Goal: Task Accomplishment & Management: Manage account settings

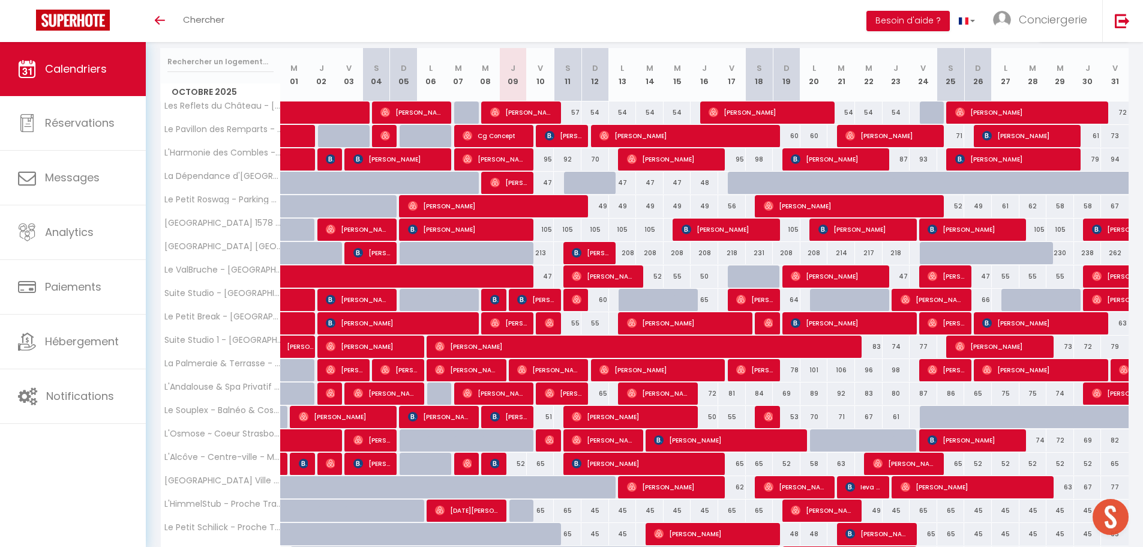
scroll to position [131, 0]
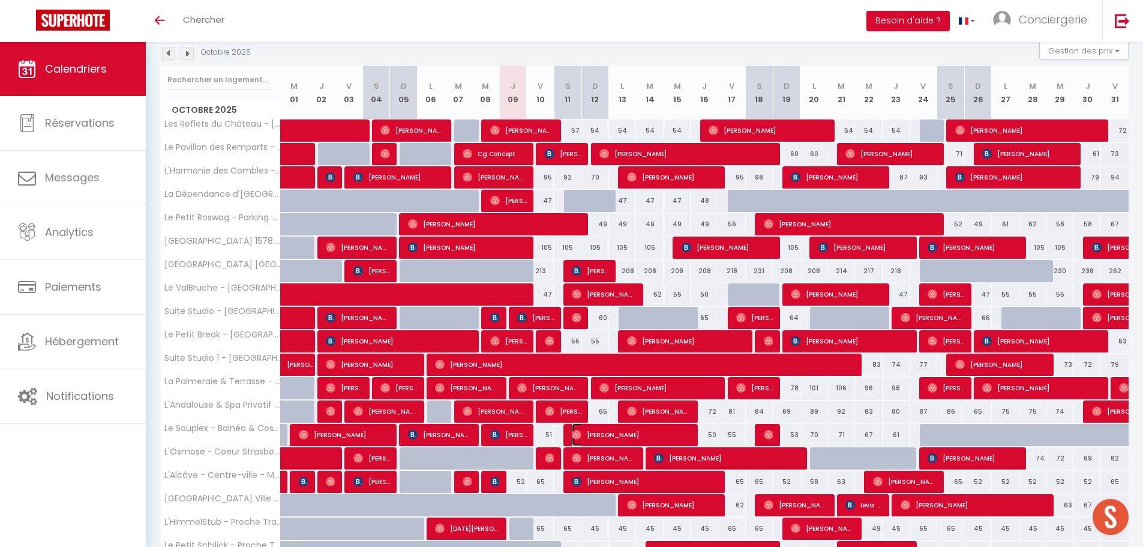
click at [579, 438] on img at bounding box center [577, 435] width 10 height 10
select select "OK"
select select "0"
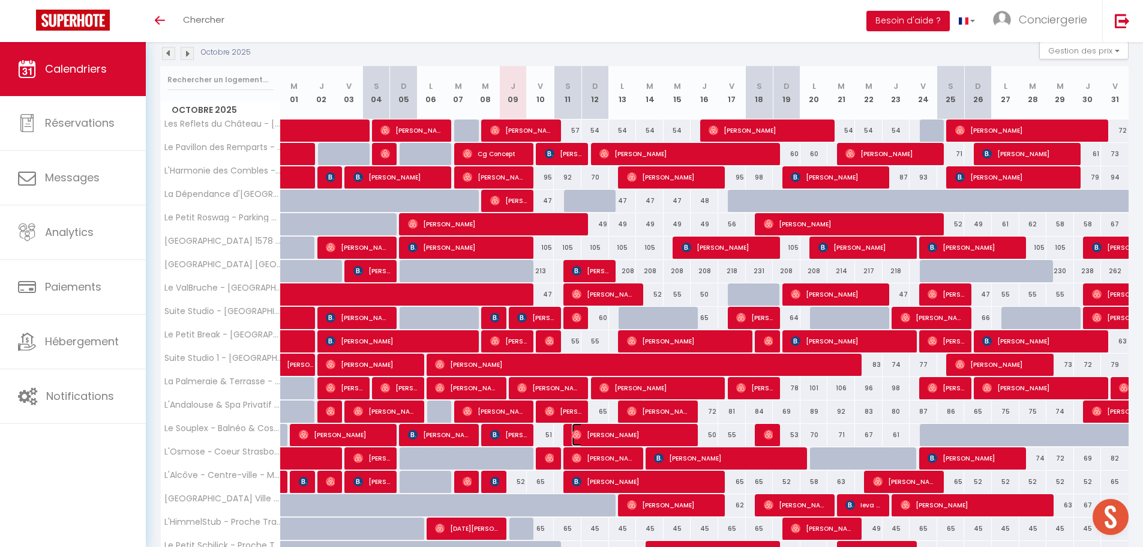
select select "1"
select select
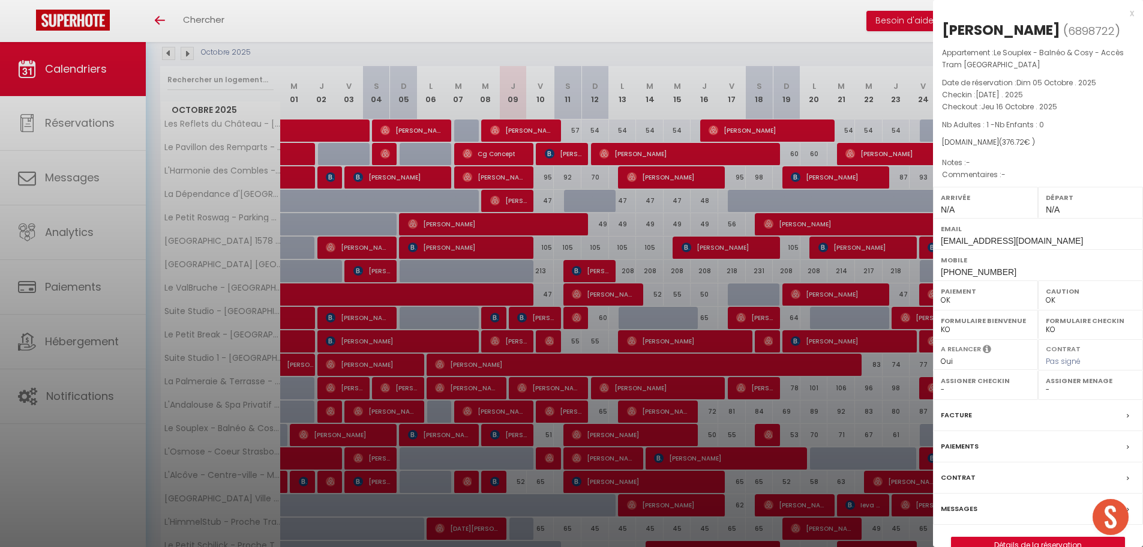
drag, startPoint x: 985, startPoint y: 125, endPoint x: 1048, endPoint y: 134, distance: 63.7
click at [1048, 134] on div "Appartement : Le Souplex - Balnéo & Cosy - Accès Tram Strasbourg Date de réserv…" at bounding box center [1038, 114] width 210 height 134
click at [1050, 126] on p "Nb Adultes : 1 - Nb Enfants : 0" at bounding box center [1038, 125] width 192 height 12
drag, startPoint x: 1050, startPoint y: 126, endPoint x: 984, endPoint y: 123, distance: 66.7
click at [984, 123] on p "Nb Adultes : 1 - Nb Enfants : 0" at bounding box center [1038, 125] width 192 height 12
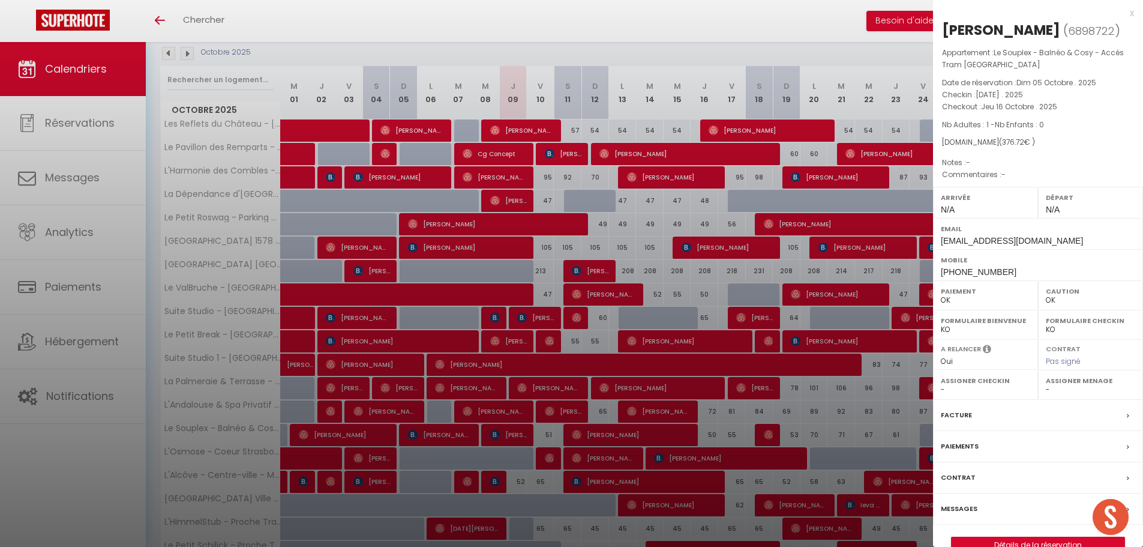
click at [1070, 147] on div "Airbnb.com ( 376.72 € )" at bounding box center [1038, 142] width 192 height 11
drag, startPoint x: 768, startPoint y: 378, endPoint x: 778, endPoint y: 399, distance: 23.4
click at [768, 377] on div at bounding box center [571, 273] width 1143 height 547
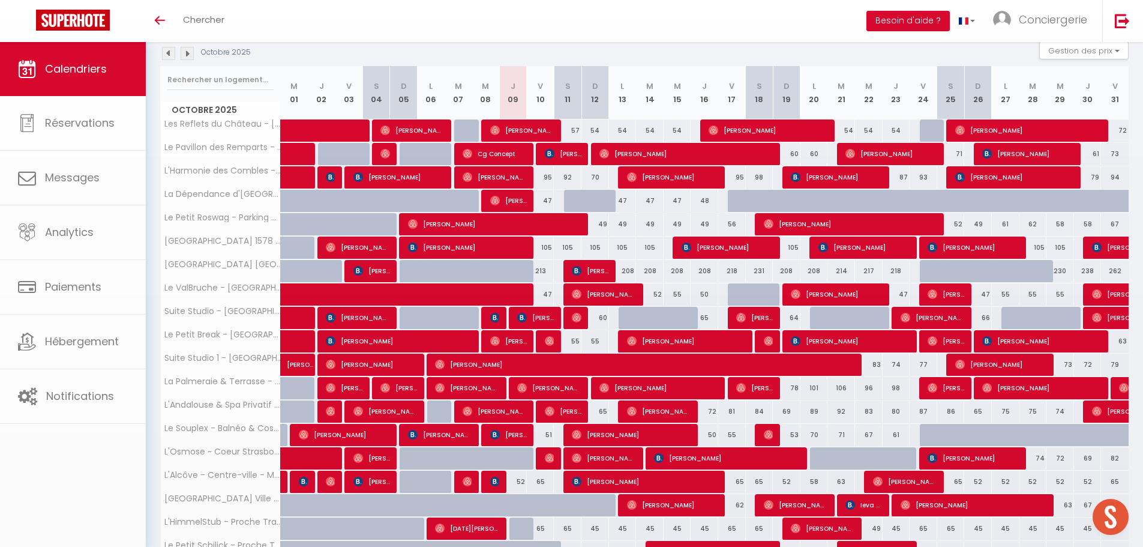
click at [778, 399] on body "🟢 Des questions ou besoin d'assistance pour la migration AirBnB? Prenez rdv >>>…" at bounding box center [571, 289] width 1143 height 756
click at [546, 17] on div "Toggle menubar Chercher BUTTON Besoin d'aide ? Conciergerie Paramètres Équipe" at bounding box center [610, 21] width 1047 height 42
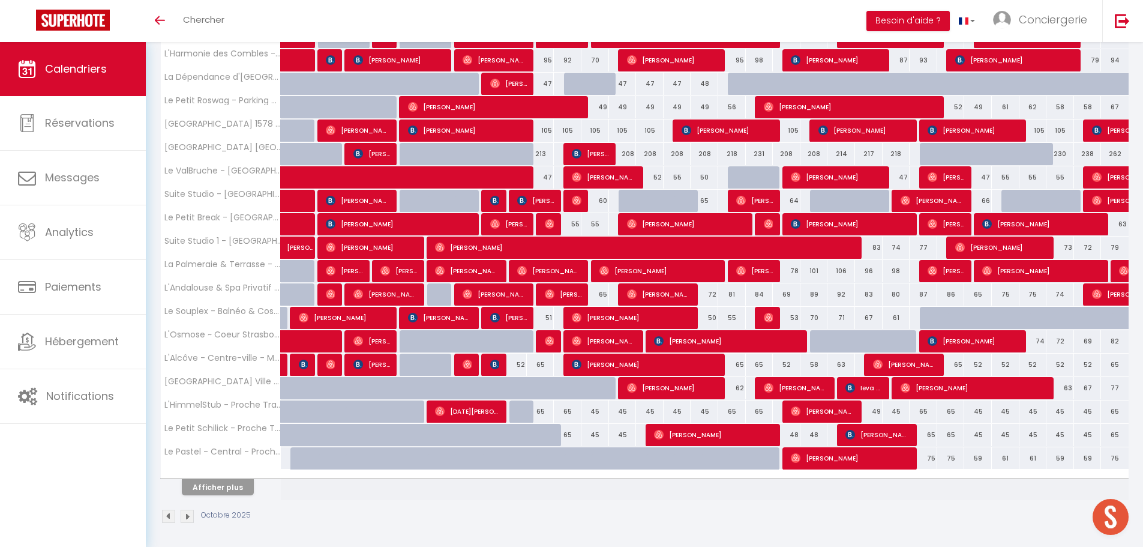
scroll to position [251, 0]
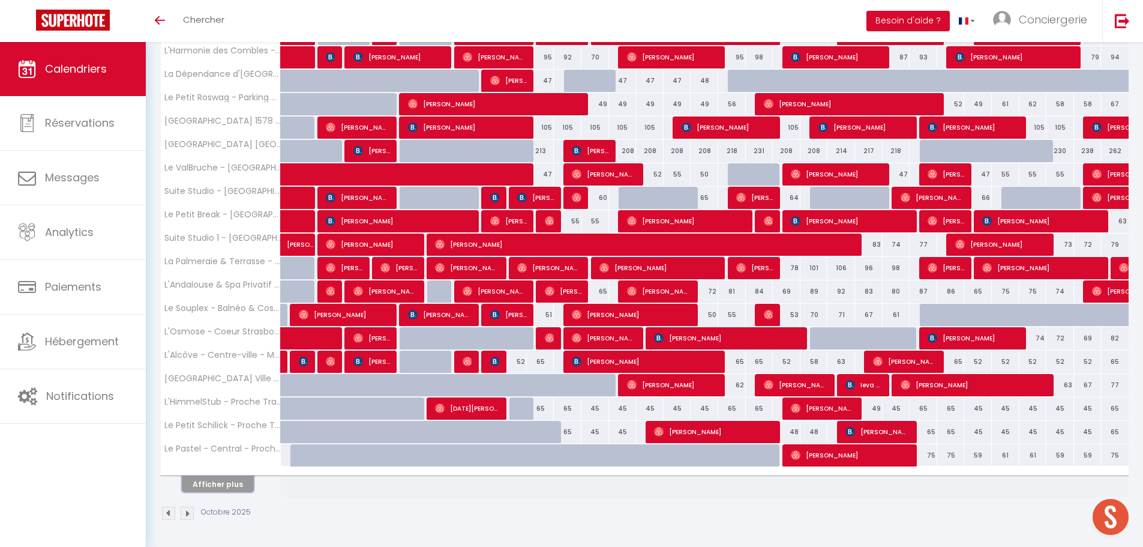
click at [209, 492] on button "Afficher plus" at bounding box center [218, 484] width 72 height 16
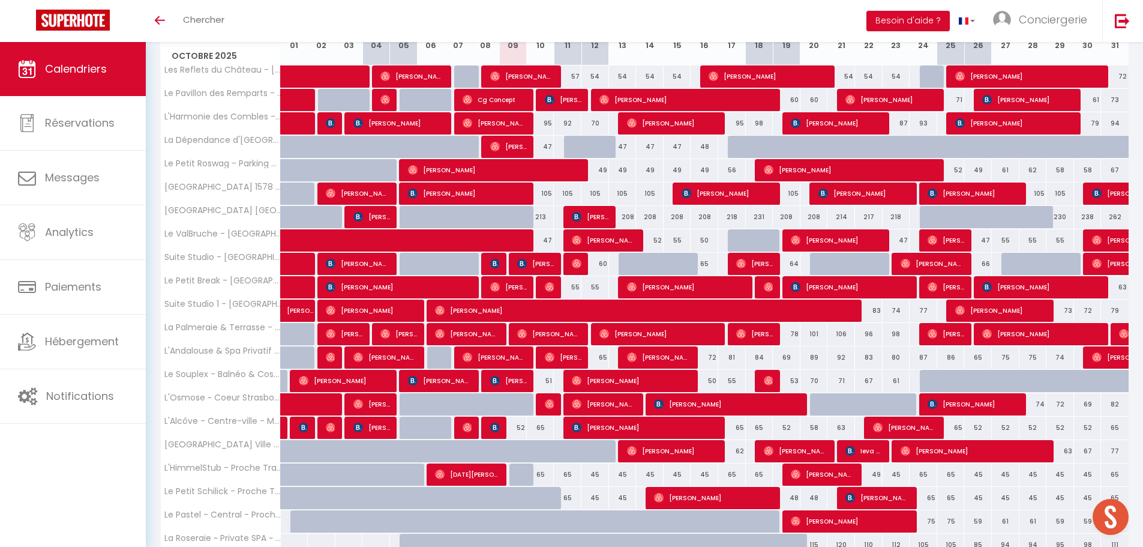
scroll to position [125, 0]
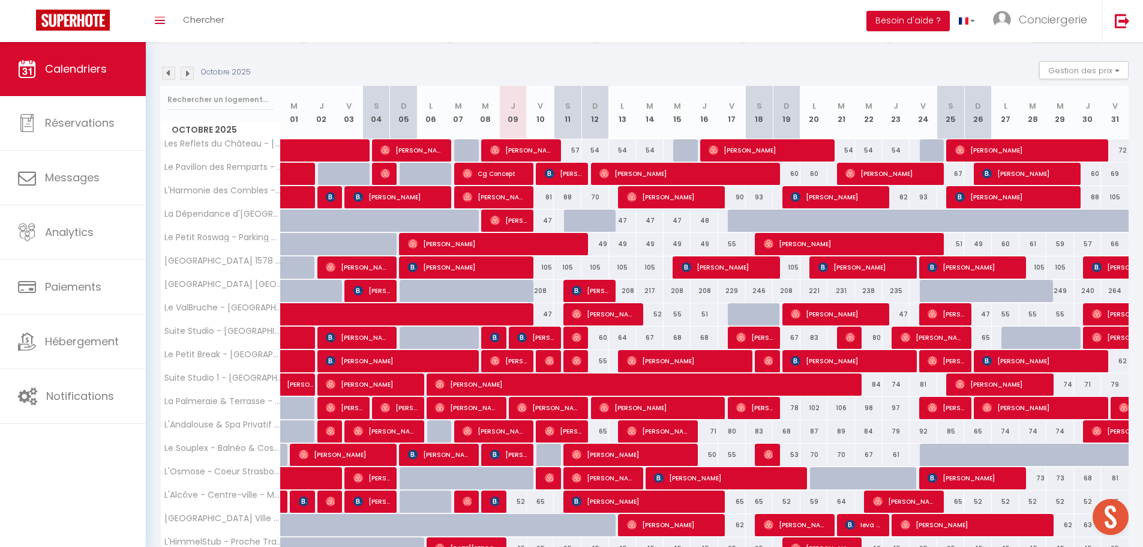
scroll to position [131, 0]
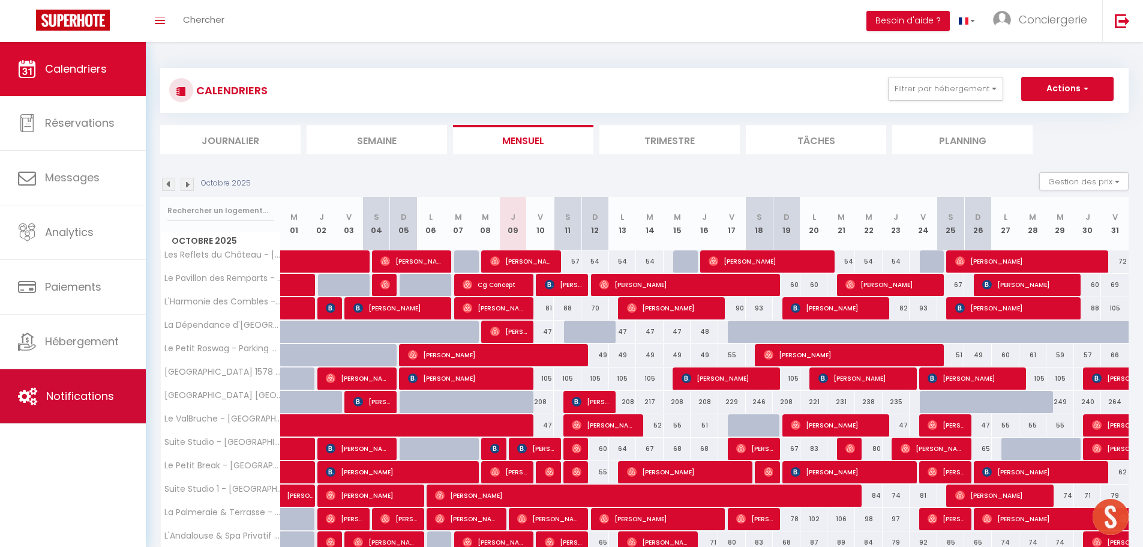
click at [71, 385] on link "Notifications" at bounding box center [73, 396] width 146 height 54
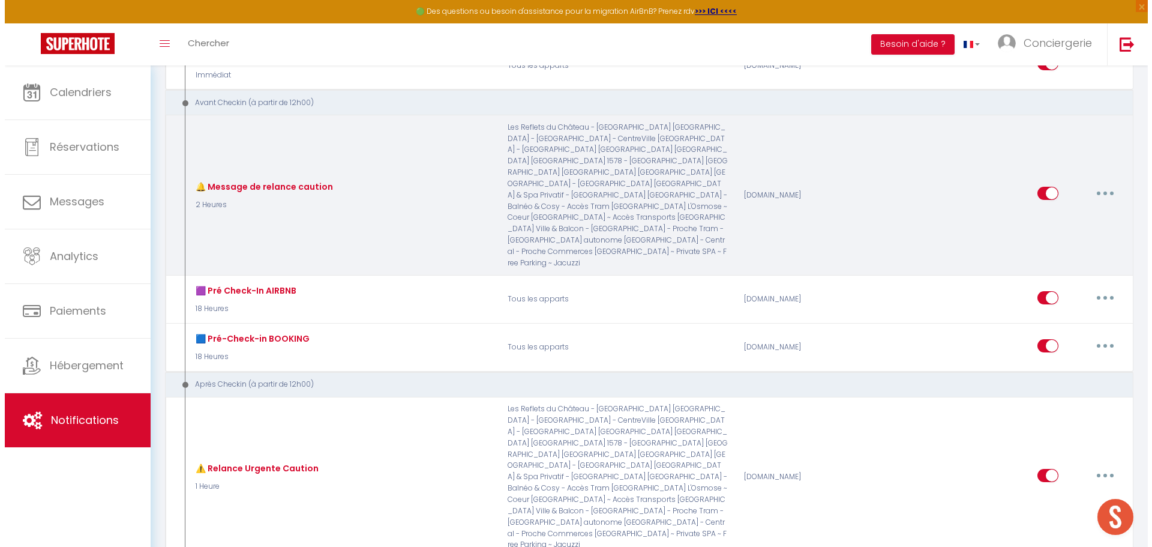
scroll to position [240, 0]
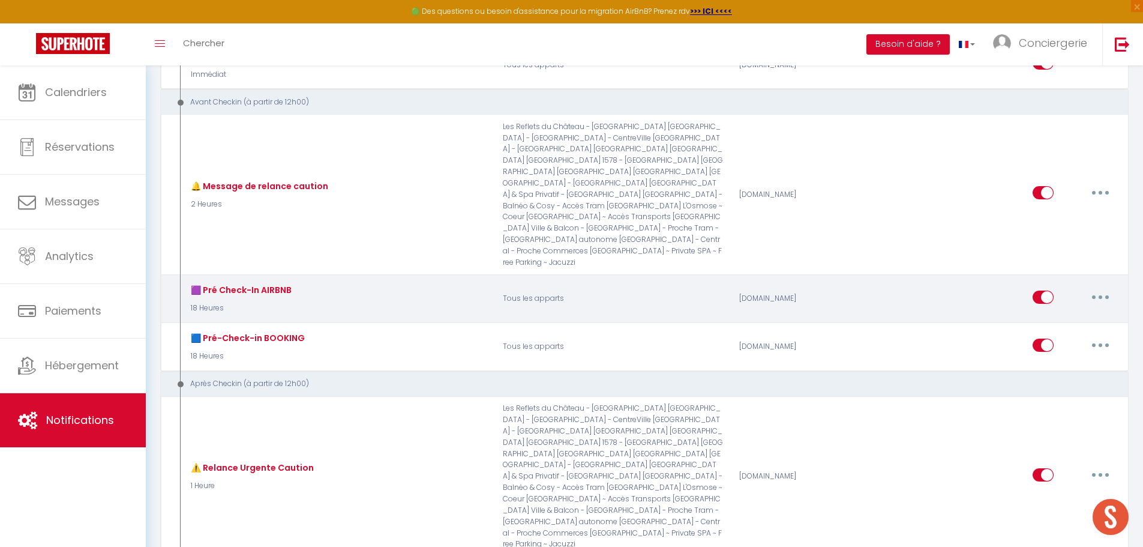
click at [1108, 287] on button "button" at bounding box center [1101, 296] width 34 height 19
click at [1061, 315] on link "Editer" at bounding box center [1069, 324] width 89 height 20
type input "🟪 Pré Check-In AIRBNB"
select select "18 Heures"
select select
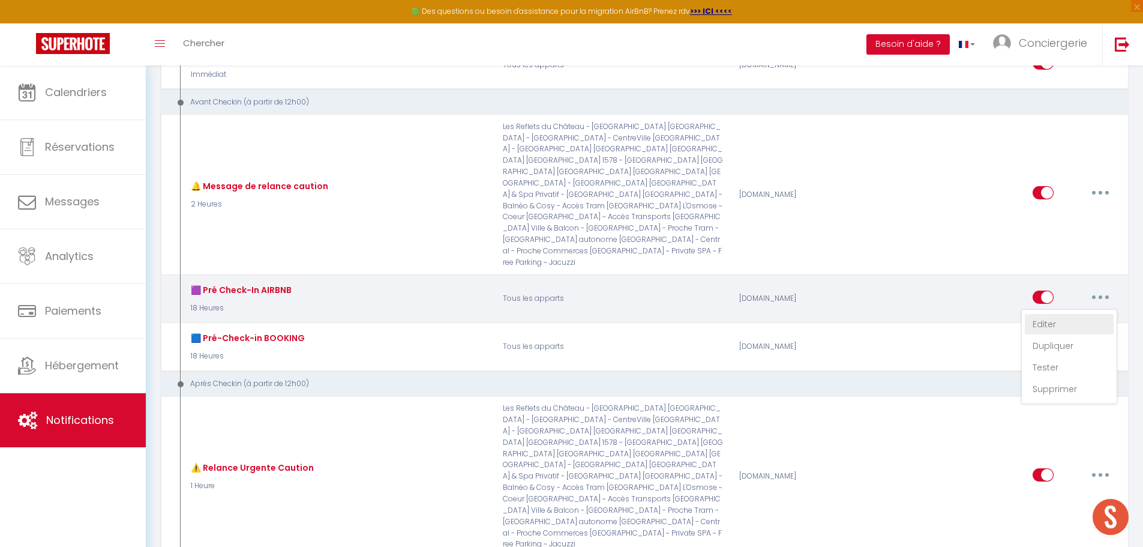
checkbox input "true"
checkbox input "false"
radio input "true"
type input "Pré Check-In Airbnb"
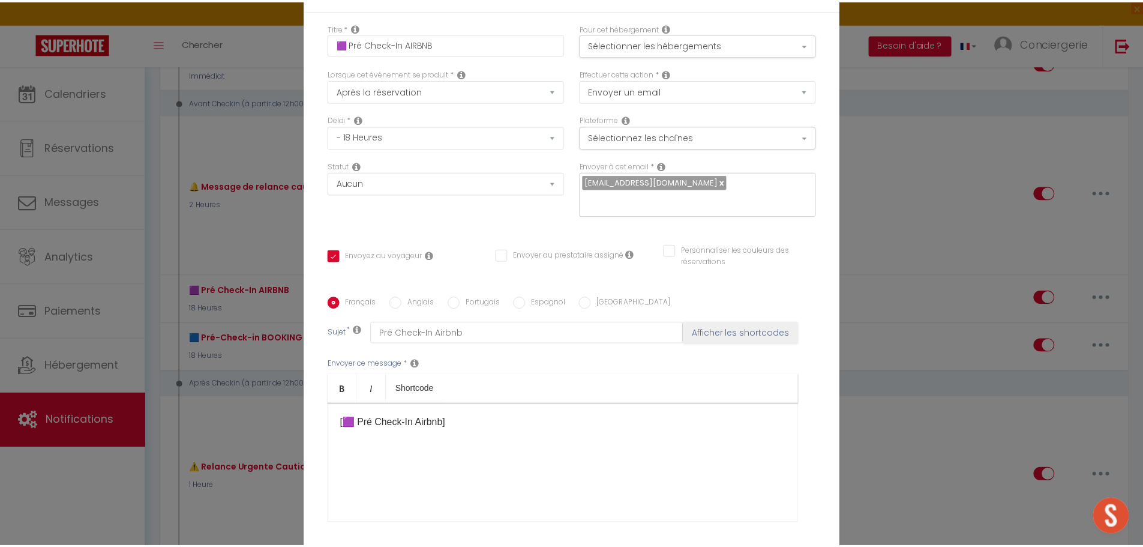
scroll to position [104, 0]
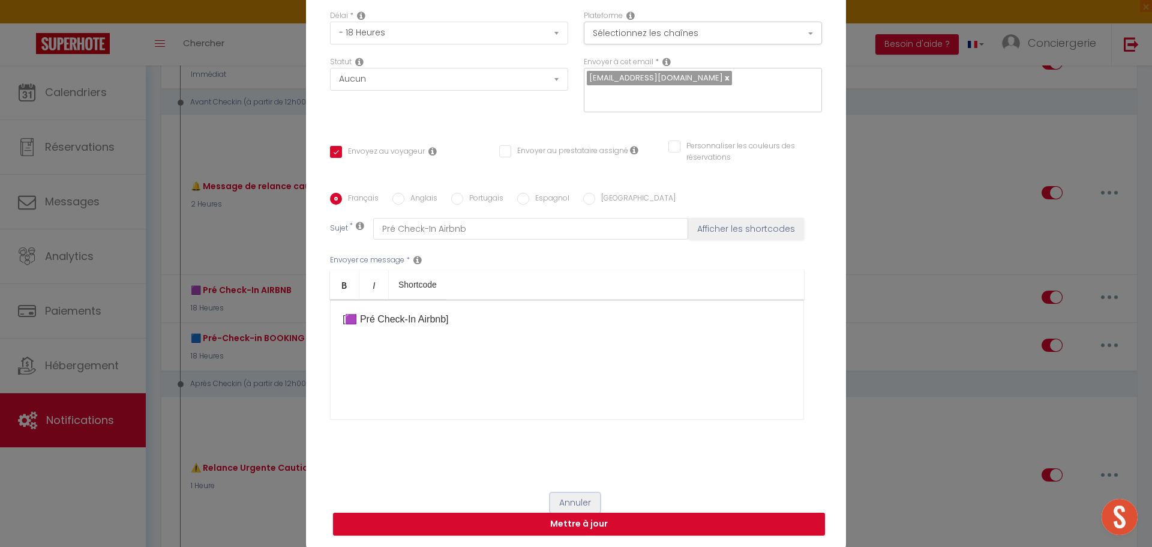
click at [579, 501] on button "Annuler" at bounding box center [575, 503] width 50 height 20
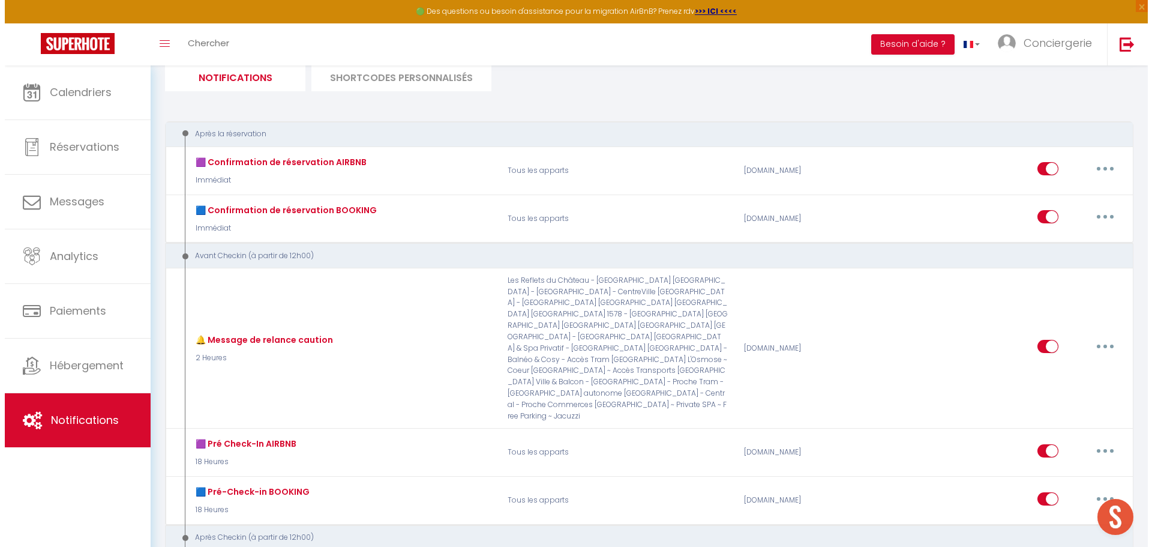
scroll to position [0, 0]
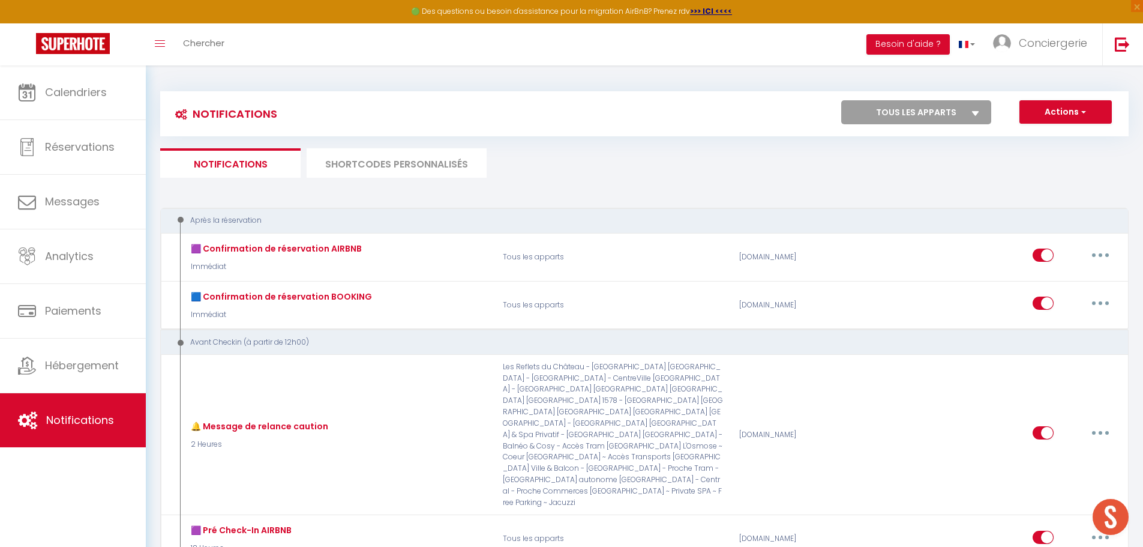
drag, startPoint x: 370, startPoint y: 167, endPoint x: 365, endPoint y: 201, distance: 34.0
click at [368, 171] on li "SHORTCODES PERSONNALISÉS" at bounding box center [397, 162] width 180 height 29
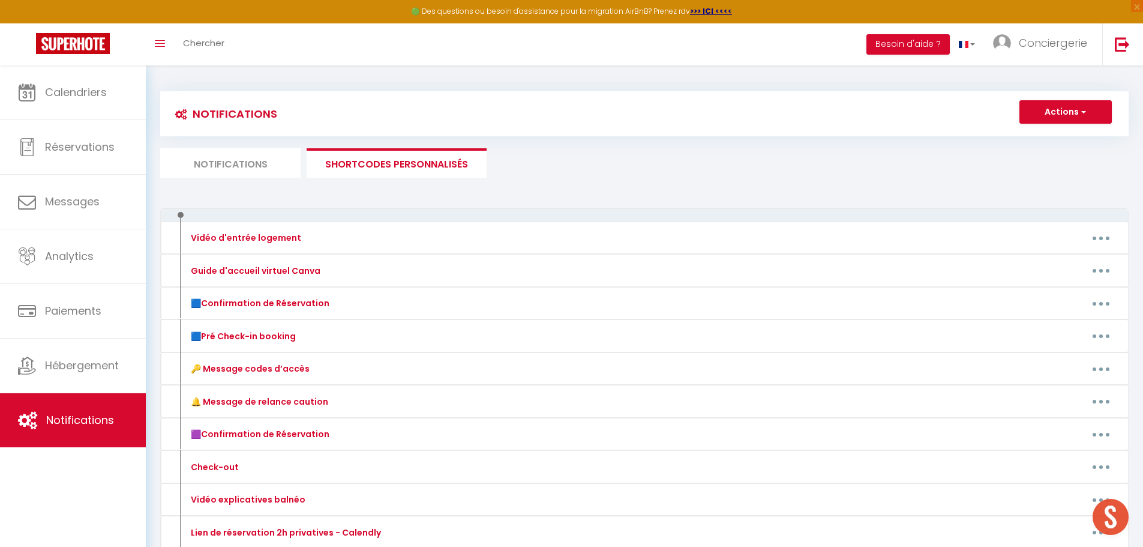
click at [440, 167] on li "SHORTCODES PERSONNALISÉS" at bounding box center [397, 162] width 180 height 29
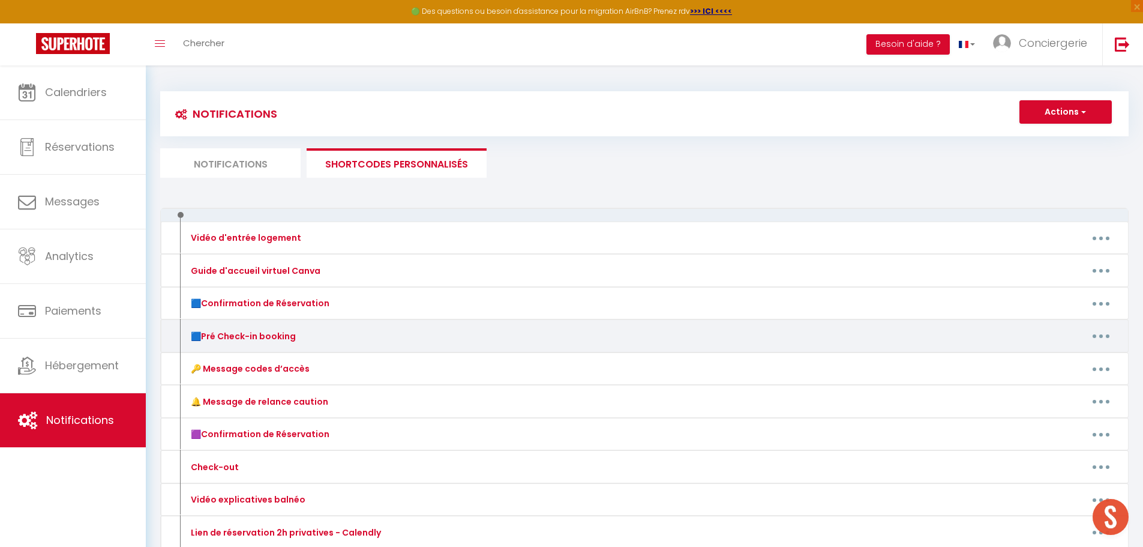
click at [1091, 333] on button "button" at bounding box center [1101, 335] width 34 height 19
click at [1055, 358] on link "Editer" at bounding box center [1070, 363] width 89 height 20
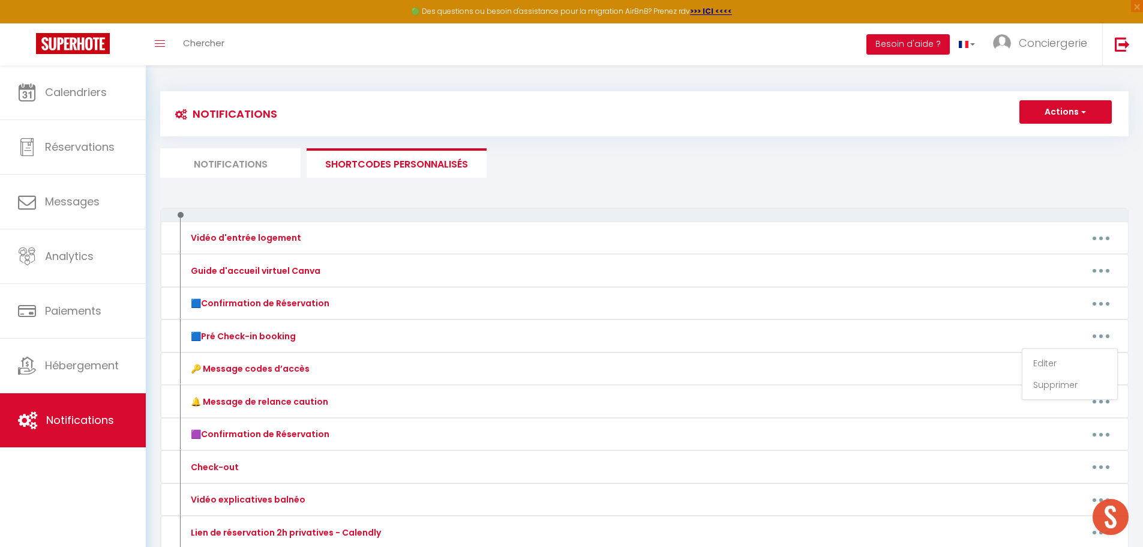
type input "🟦Pré Check-in booking"
type textarea "Pré Check-in Booking"
type textarea "Bonjour [GUEST:FIRST_NAME]​, 🎉 Votre séjour commence demain, et nous sommes rav…"
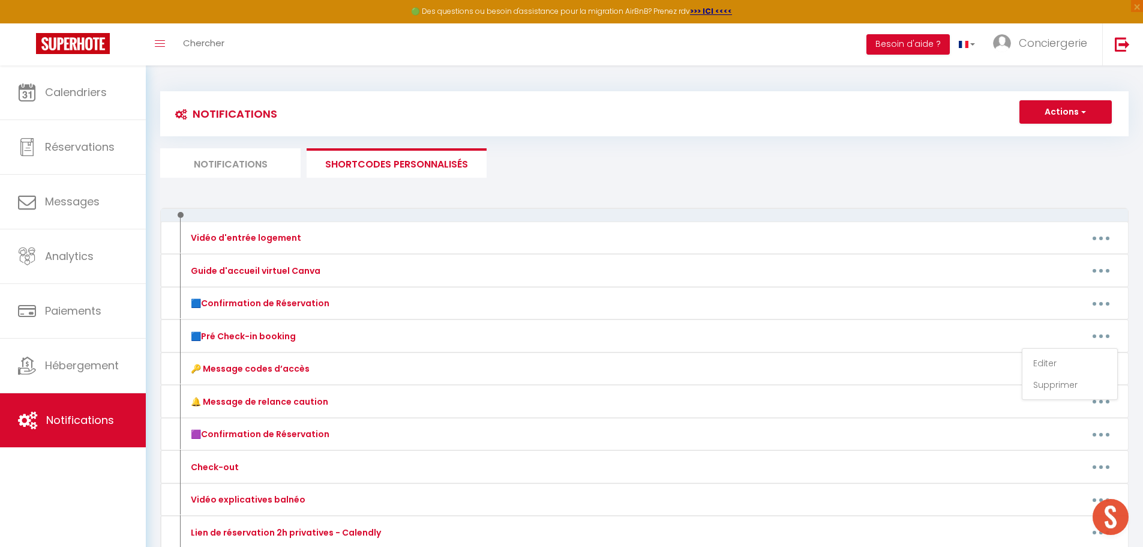
type textarea "Bonjour [GUEST:FIRST_NAME]​, 🎉 Votre séjour commence demain, et nous sommes rav…"
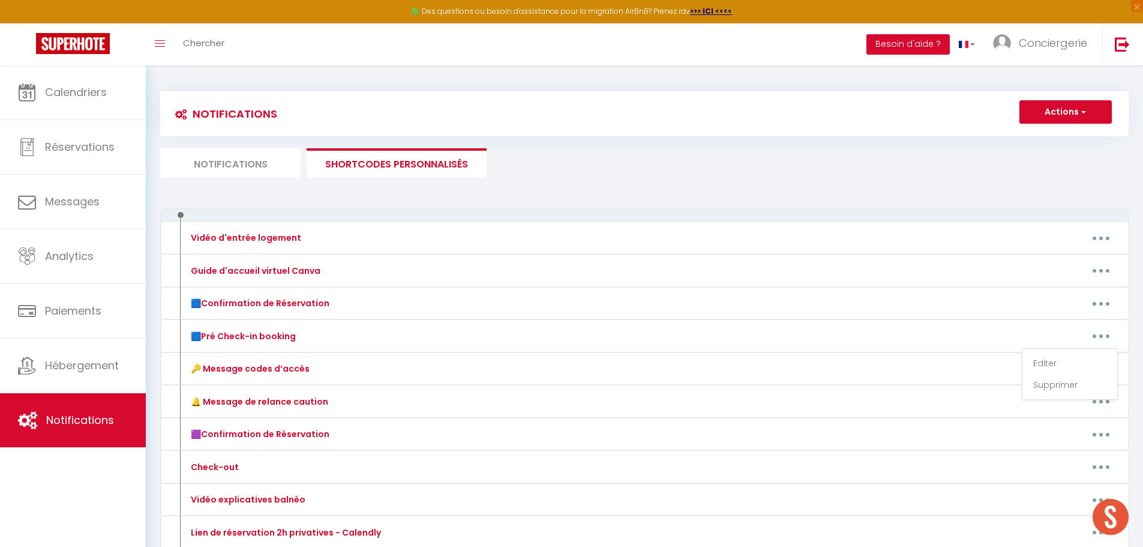
type textarea "Bonjour [GUEST:FIRST_NAME]​, 🎉 Votre séjour commence demain, et nous sommes rav…"
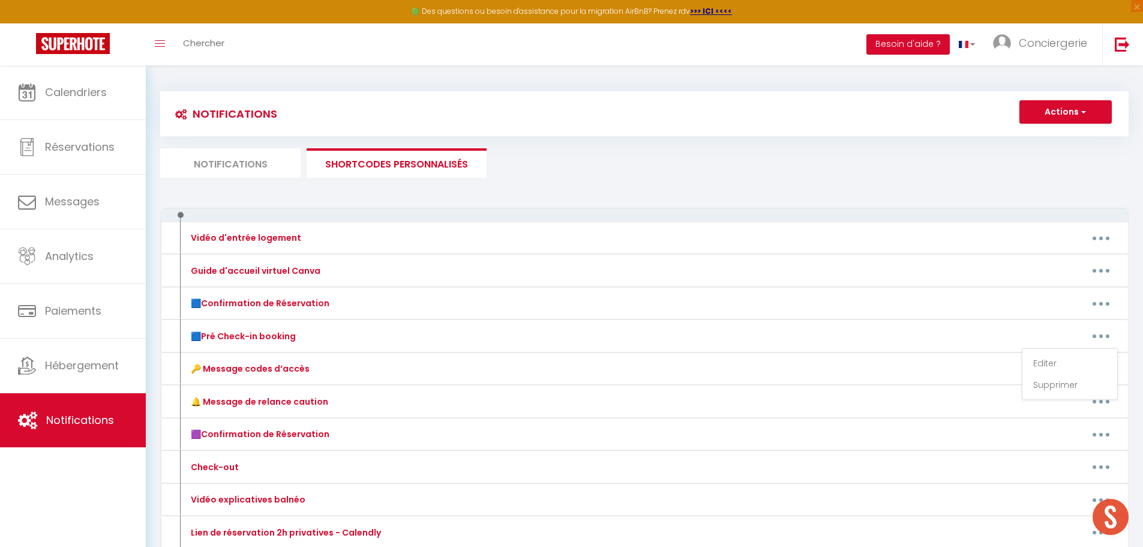
type textarea "Bonjour [GUEST:FIRST_NAME]​, 🎉 Votre séjour commence demain, et nous sommes rav…"
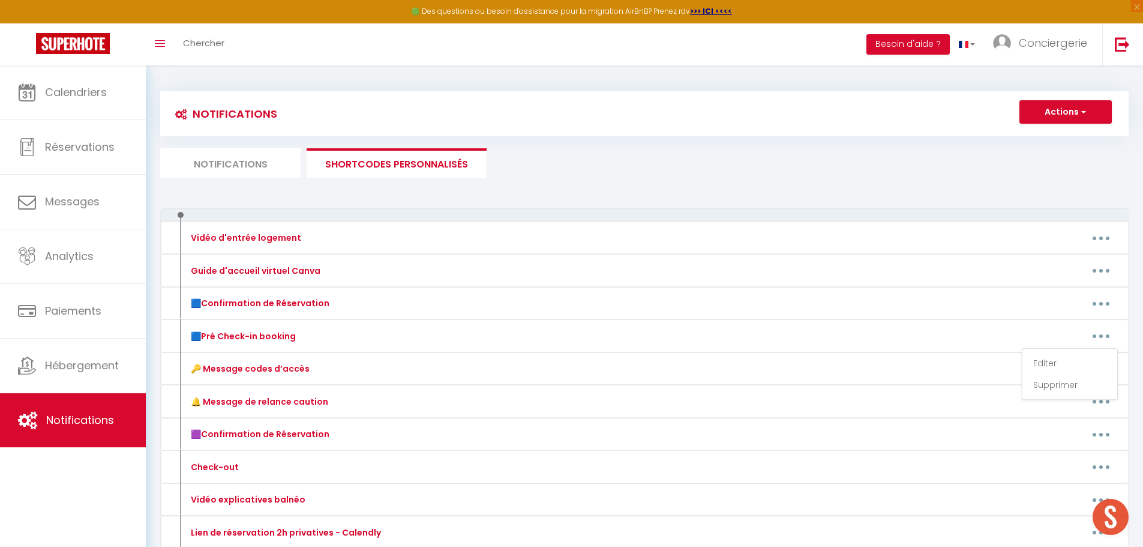
type textarea "Bonjour [GUEST:FIRST_NAME]​, 🎉 Votre séjour commence demain, et nous sommes rav…"
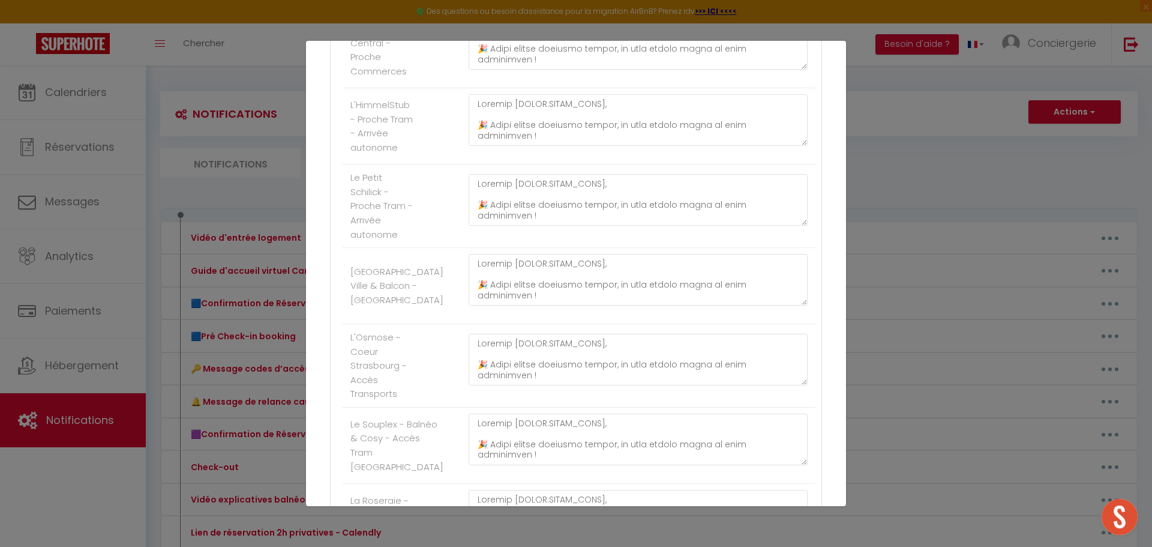
scroll to position [1140, 0]
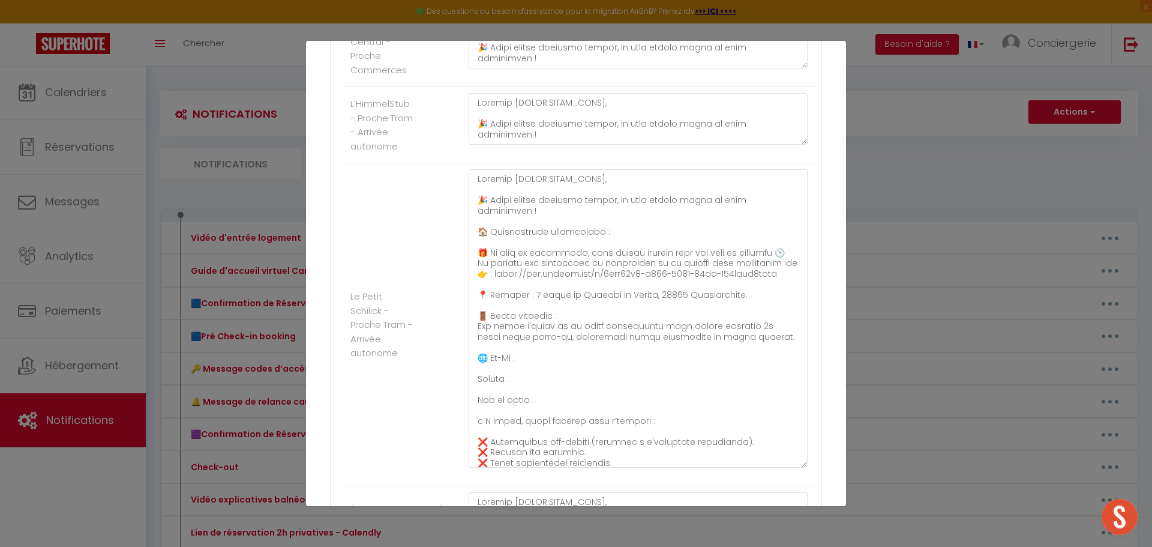
drag, startPoint x: 794, startPoint y: 263, endPoint x: 717, endPoint y: 441, distance: 193.8
click at [774, 523] on div "Mettre à jour le code court personnalisé × Nom * 🟦Pré Check-in booking Contenu …" at bounding box center [576, 273] width 540 height 547
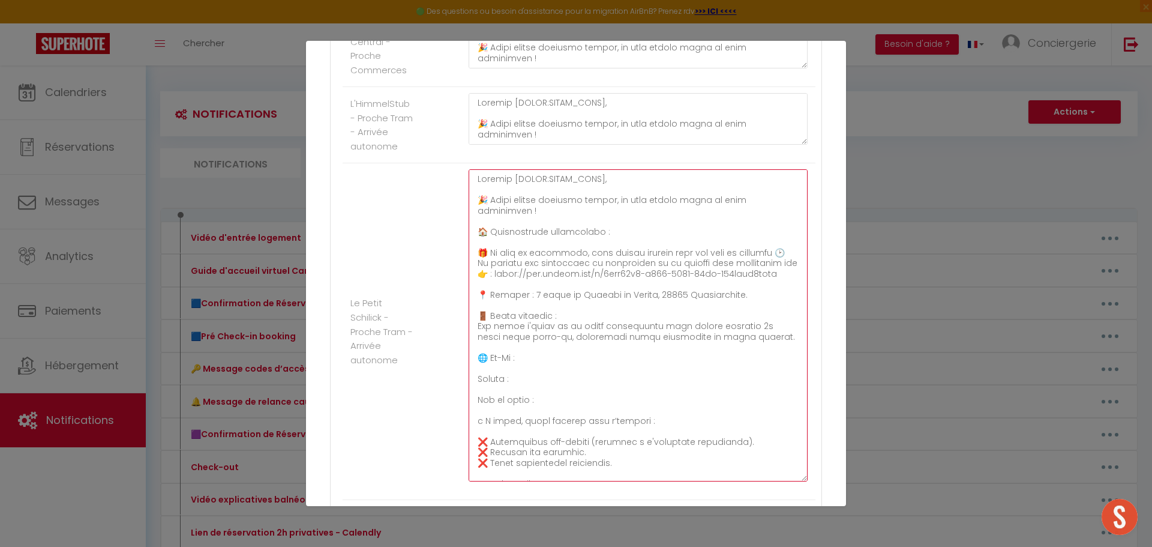
click at [540, 433] on textarea at bounding box center [638, 325] width 339 height 312
click at [531, 430] on textarea at bounding box center [638, 325] width 339 height 312
click at [566, 451] on textarea at bounding box center [638, 325] width 339 height 312
drag, startPoint x: 627, startPoint y: 450, endPoint x: 475, endPoint y: 435, distance: 153.2
click at [475, 435] on textarea at bounding box center [638, 325] width 339 height 312
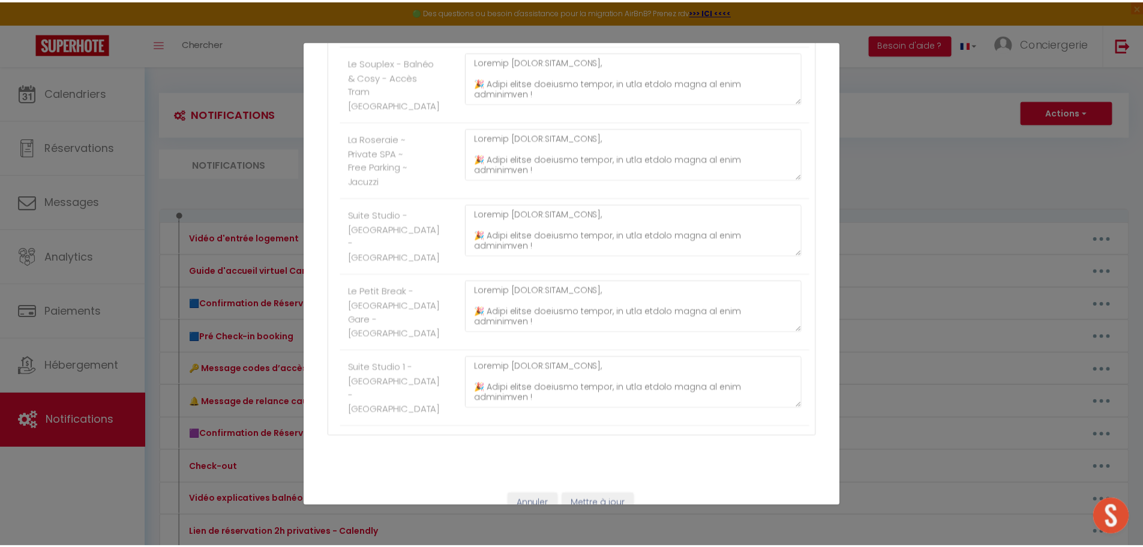
scroll to position [1824, 0]
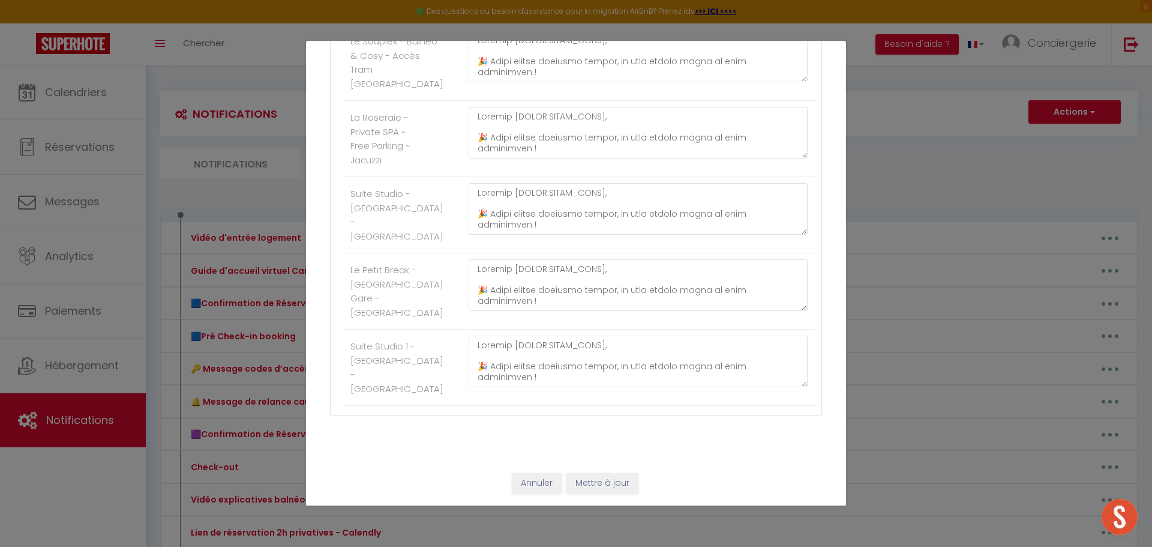
type textarea "Bonjour [GUEST:FIRST_NAME]​, 🎉 Votre séjour commence demain, et nous sommes rav…"
click at [613, 486] on button "Mettre à jour" at bounding box center [603, 483] width 72 height 20
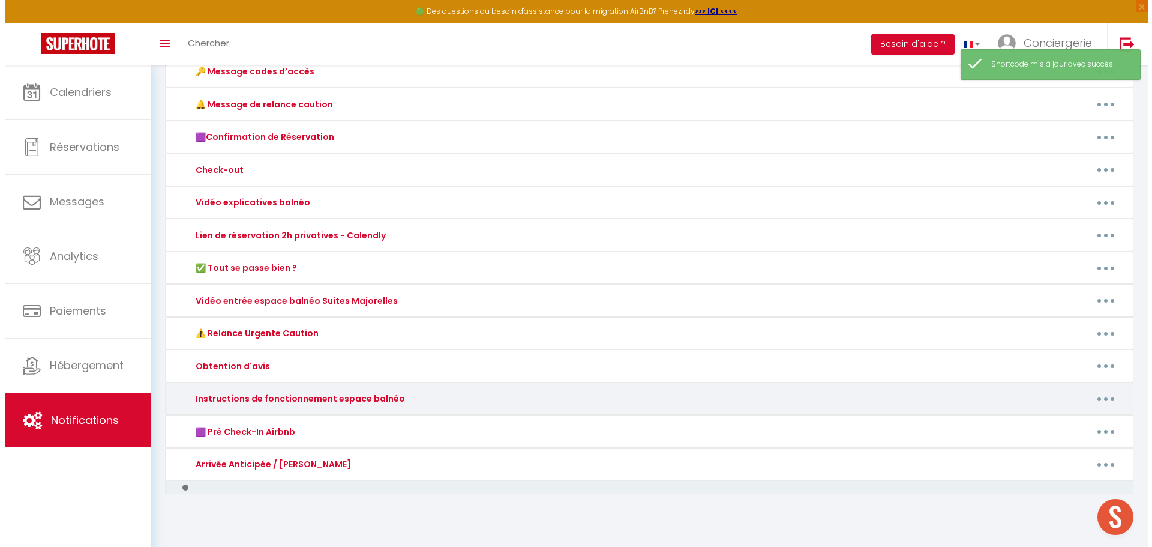
scroll to position [309, 0]
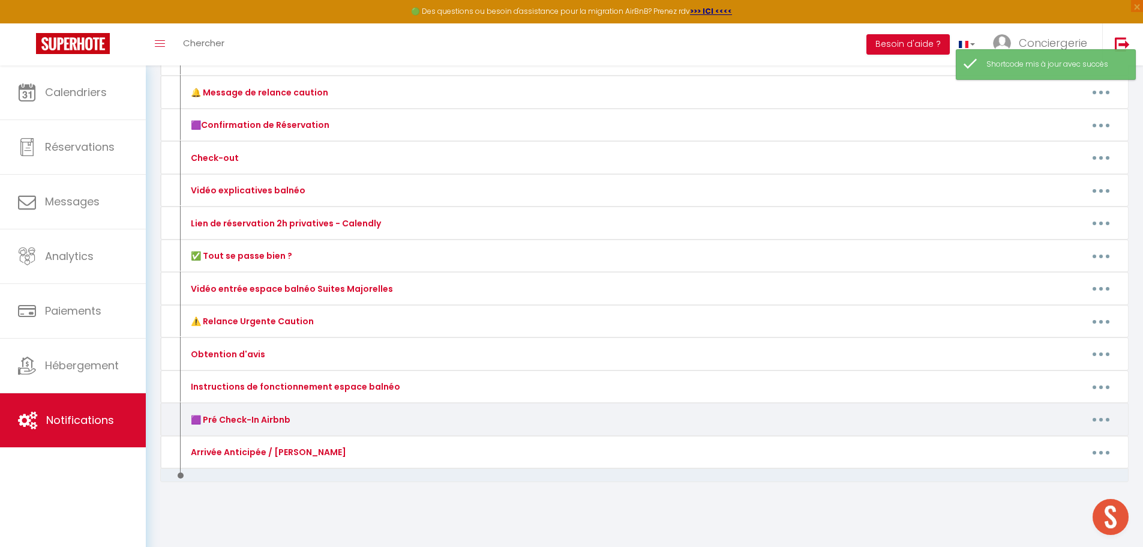
click at [1100, 421] on icon "button" at bounding box center [1101, 420] width 4 height 4
click at [1072, 440] on link "Editer" at bounding box center [1070, 446] width 89 height 20
type input "🟪 Pré Check-In Airbnb"
type textarea "🟪 Pré Check-In Airbnb"
type textarea "Bonjour [GUEST:FIRST_NAME]​, 🎉 Votre séjour commence demain, et nous sommes rav…"
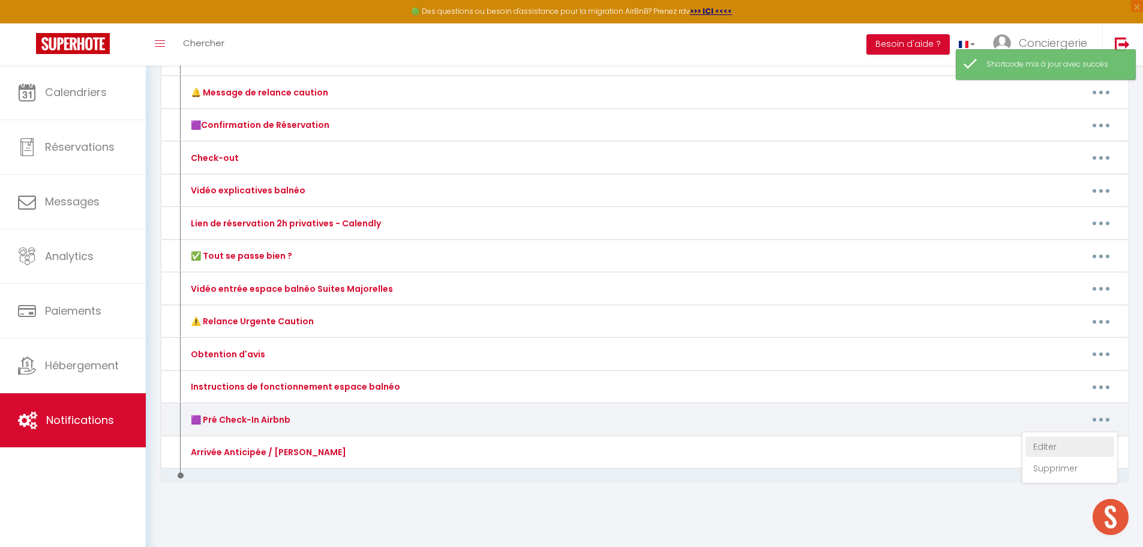
type textarea "Bonjour [GUEST:FIRST_NAME]​, 🎉 Votre séjour commence demain, et nous sommes rav…"
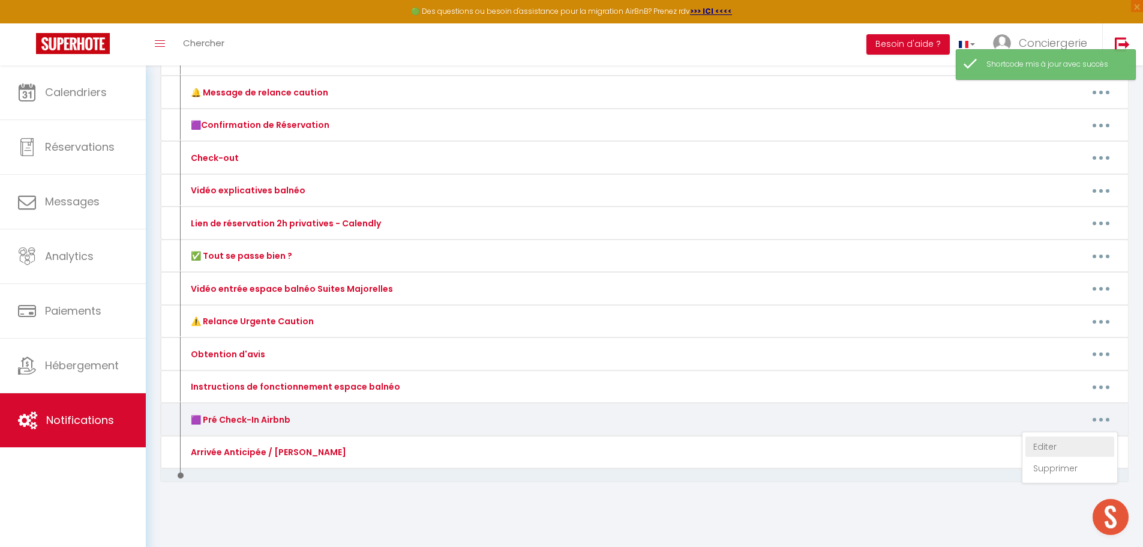
type textarea "Bonjour [GUEST:FIRST_NAME]​, 🎉 Votre séjour commence demain, et nous sommes rav…"
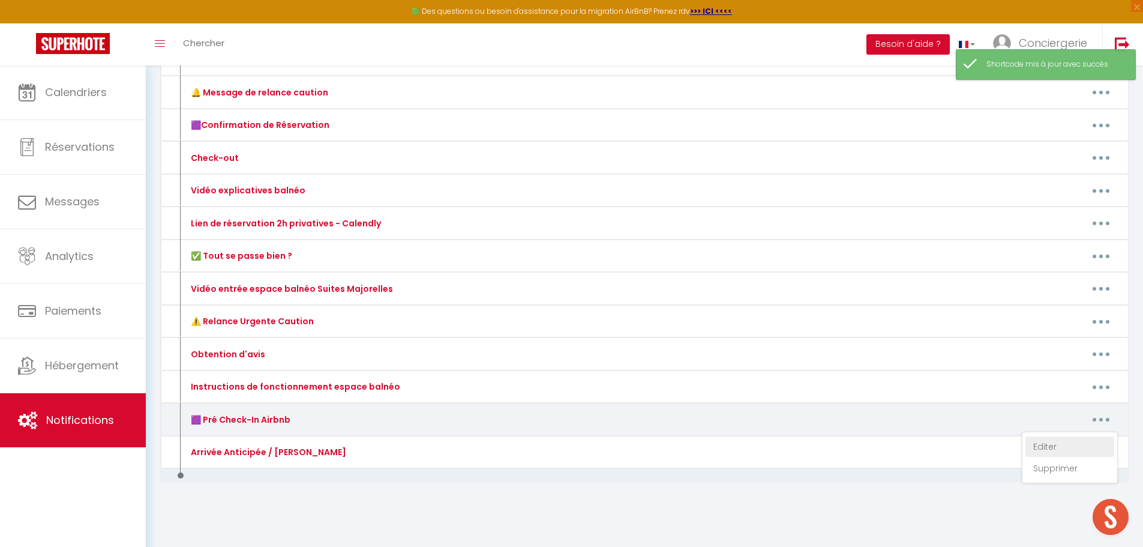
type textarea "Bonjour [GUEST:FIRST_NAME]​, 🎉 Votre séjour commence demain, et nous sommes rav…"
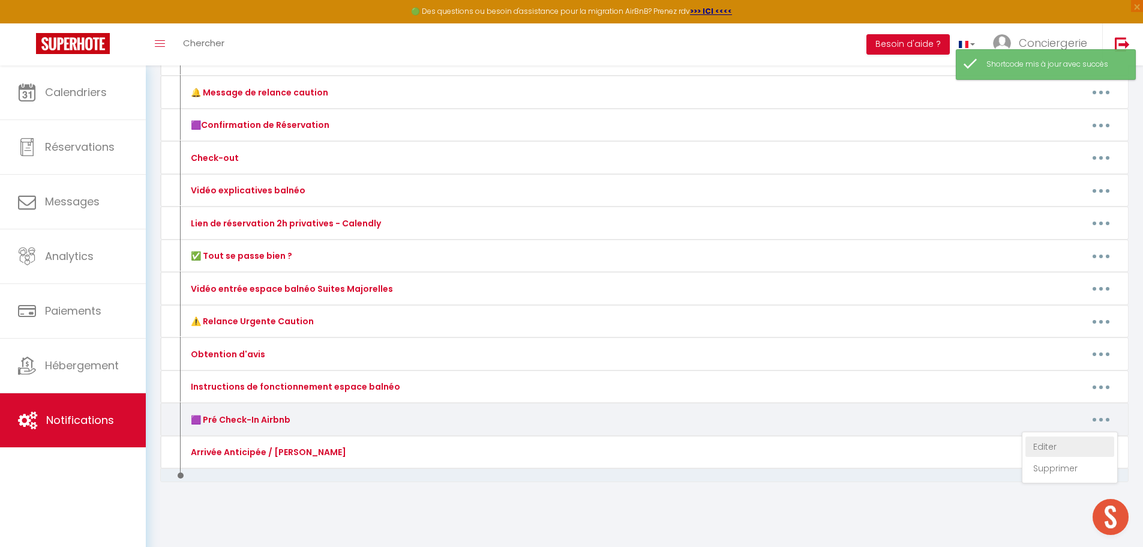
type textarea "Bonjour [GUEST:FIRST_NAME]​, 🎉 Votre séjour commence demain, et nous sommes rav…"
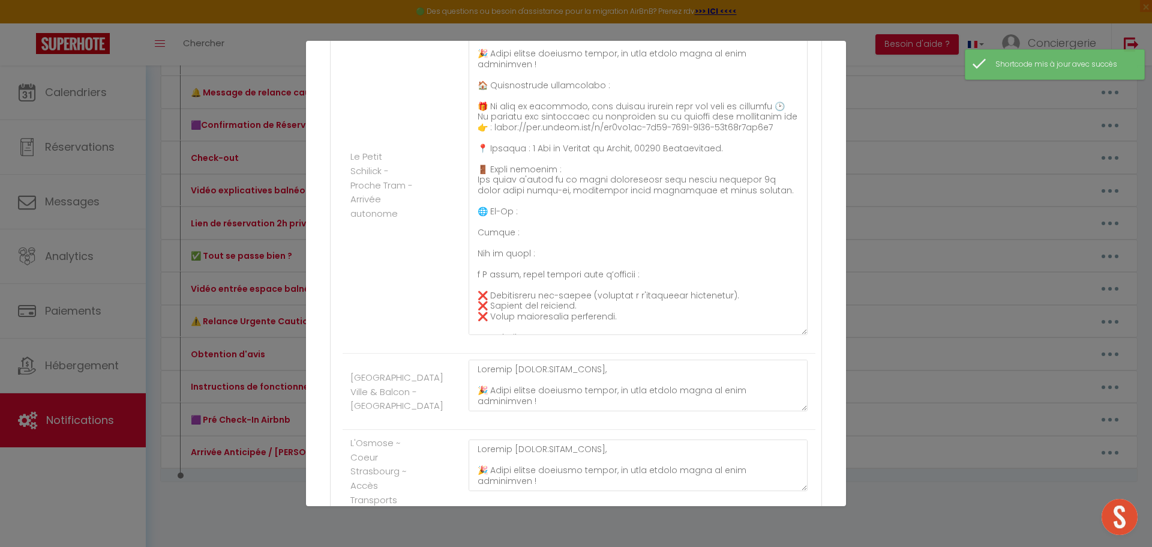
scroll to position [1284, 0]
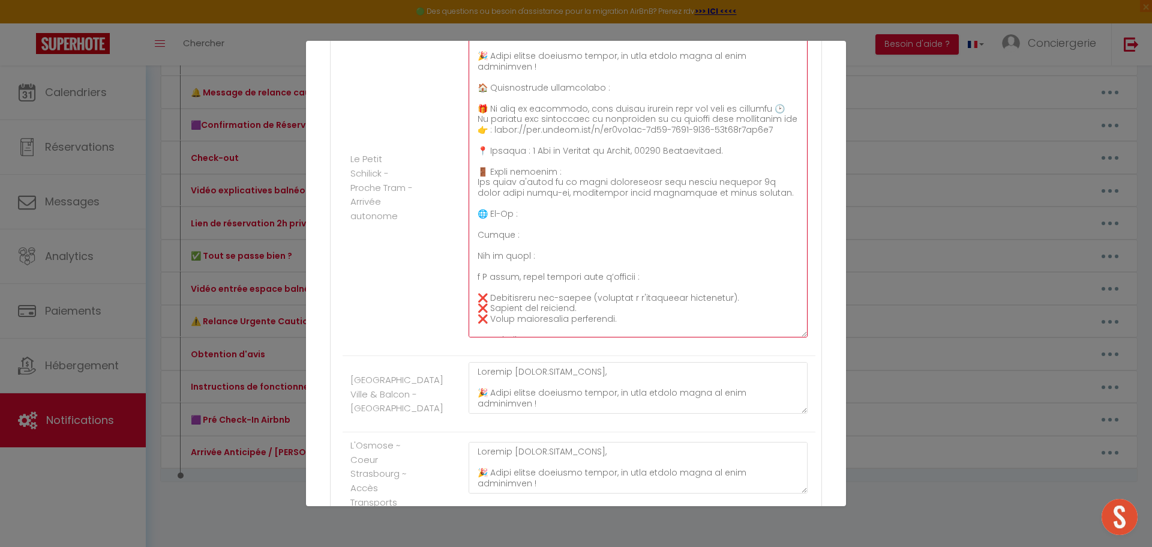
drag, startPoint x: 540, startPoint y: 305, endPoint x: 473, endPoint y: 287, distance: 69.0
click at [473, 287] on textarea at bounding box center [638, 181] width 339 height 312
paste textarea "Bbox-C74BE93B Mot de passe : Zv5SnSFRJd2z7fNTxz"
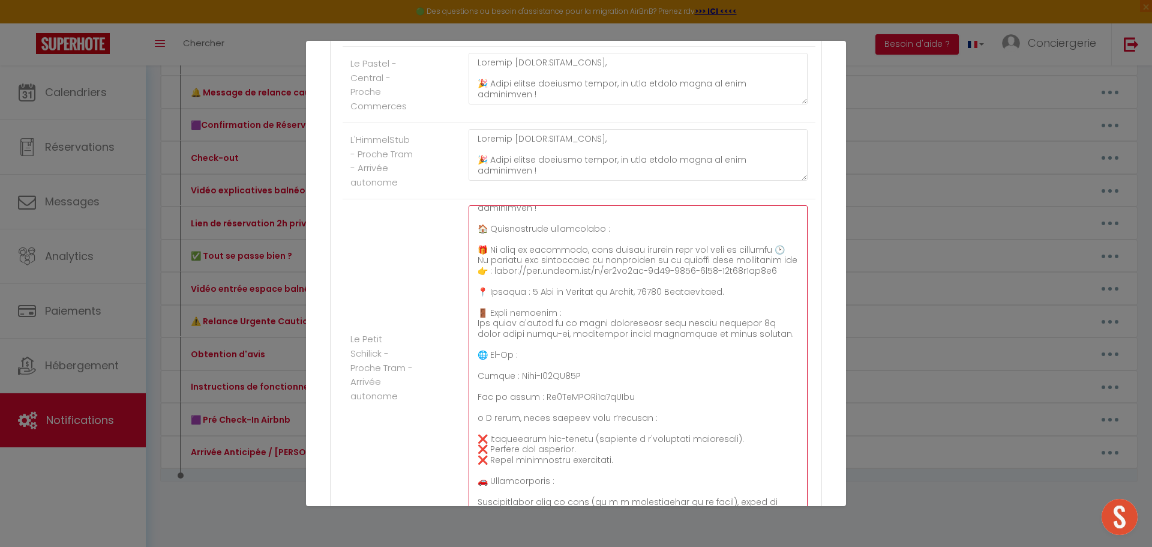
scroll to position [60, 0]
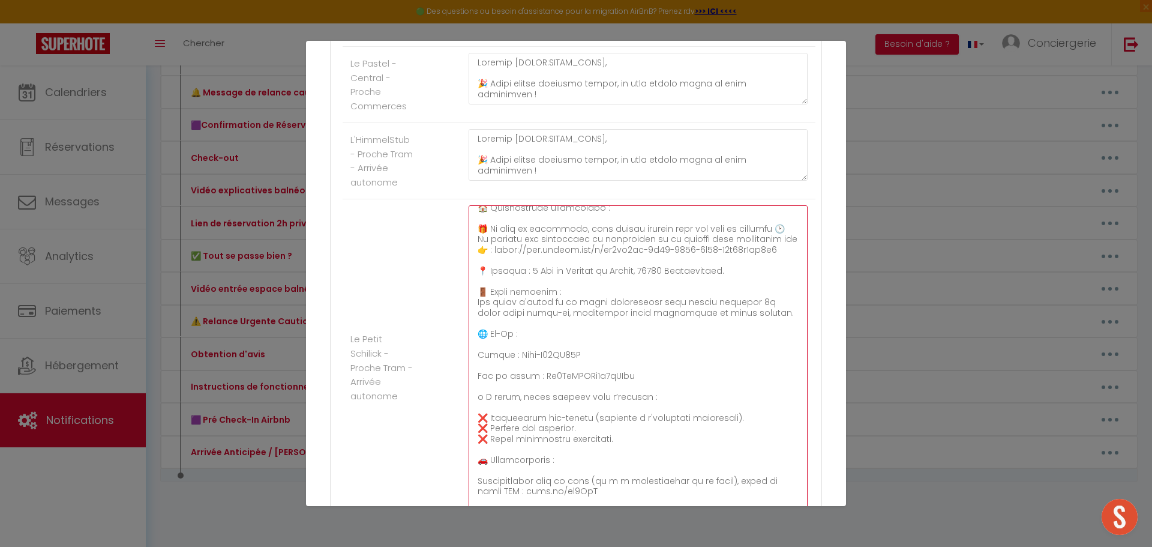
type textarea "Bonjour [GUEST:FIRST_NAME]​, 🎉 Votre séjour commence demain, et nous sommes rav…"
drag, startPoint x: 584, startPoint y: 409, endPoint x: 513, endPoint y: 404, distance: 71.6
click at [513, 404] on textarea at bounding box center [638, 361] width 339 height 312
drag, startPoint x: 632, startPoint y: 429, endPoint x: 538, endPoint y: 423, distance: 94.4
click at [538, 423] on textarea at bounding box center [638, 361] width 339 height 312
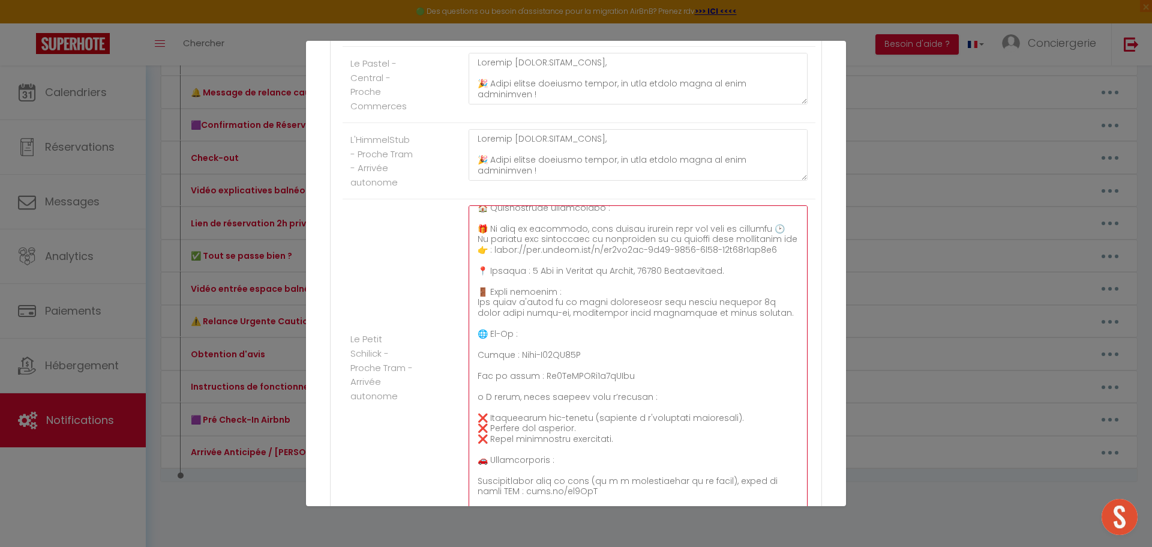
scroll to position [1044, 0]
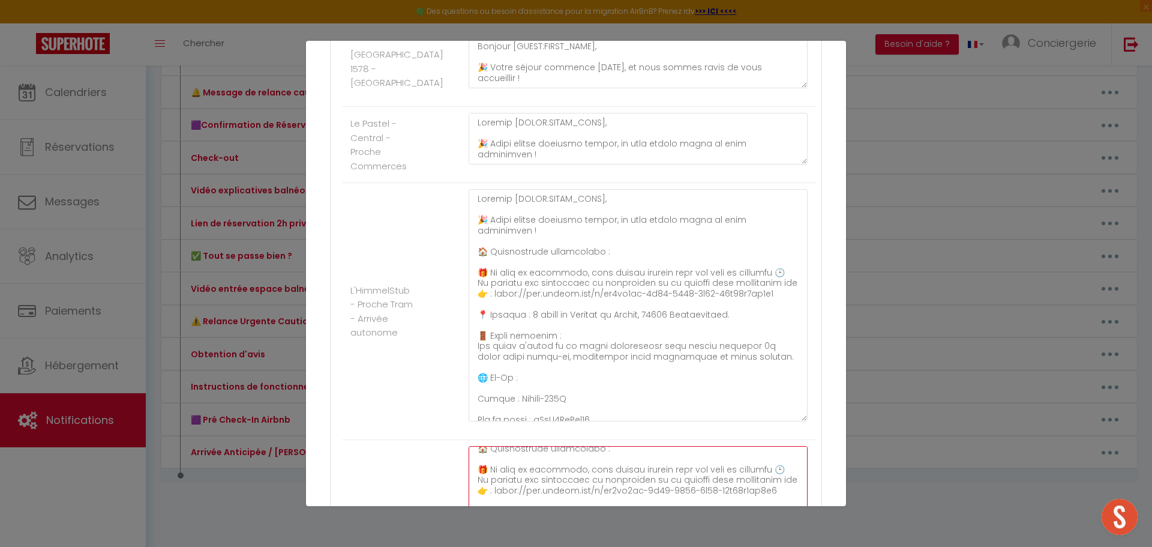
drag, startPoint x: 795, startPoint y: 284, endPoint x: 698, endPoint y: 430, distance: 174.8
click at [774, 421] on textarea at bounding box center [638, 305] width 339 height 232
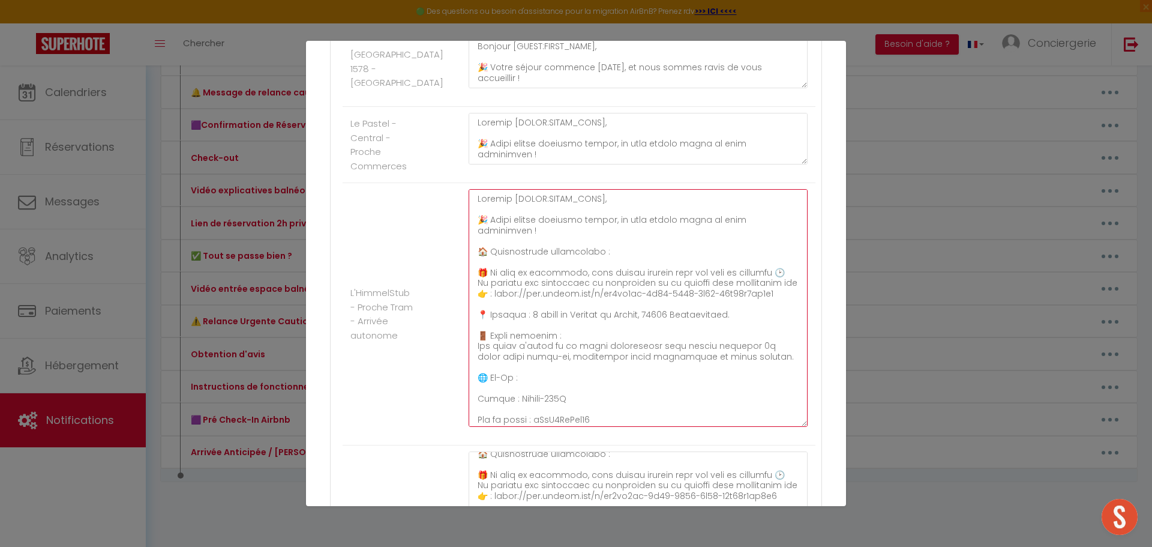
click at [549, 342] on textarea at bounding box center [638, 308] width 339 height 238
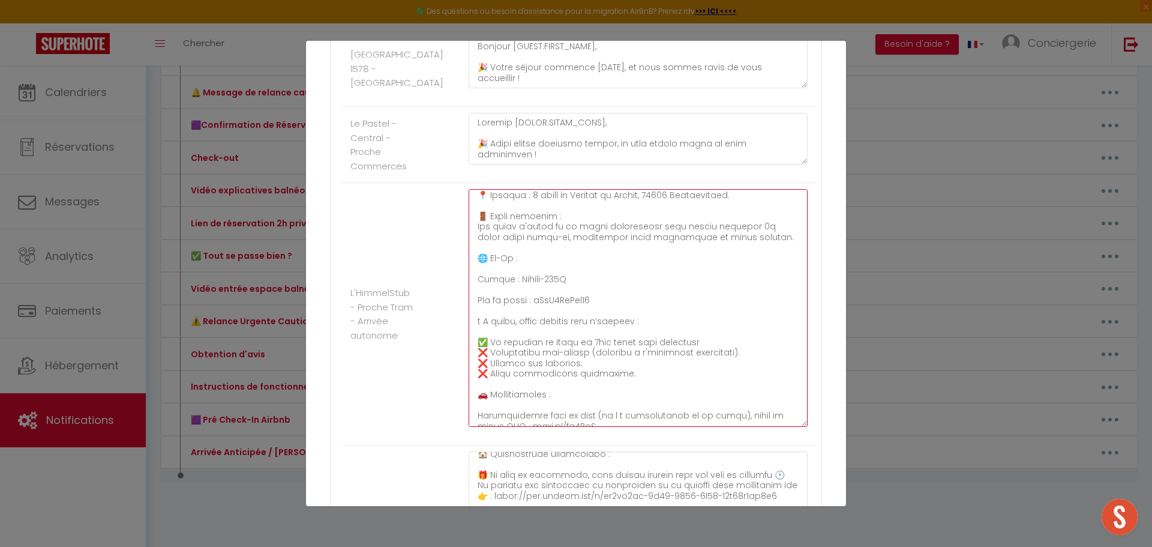
scroll to position [120, 0]
drag, startPoint x: 575, startPoint y: 324, endPoint x: 514, endPoint y: 320, distance: 61.3
click at [514, 320] on textarea at bounding box center [638, 308] width 339 height 238
click at [553, 322] on textarea at bounding box center [638, 308] width 339 height 238
drag, startPoint x: 611, startPoint y: 340, endPoint x: 544, endPoint y: 341, distance: 67.2
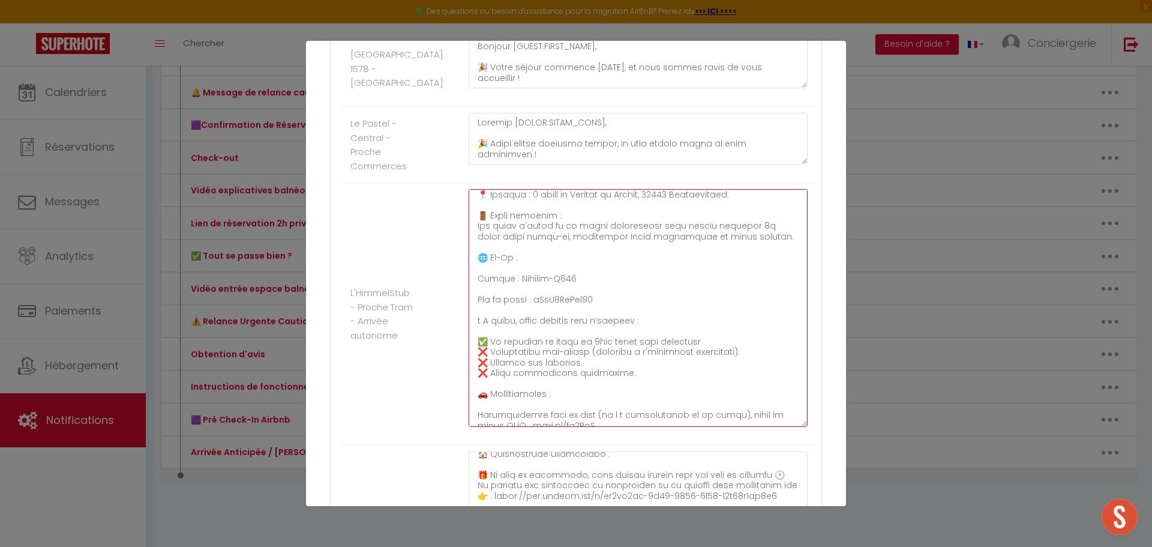
click at [540, 341] on textarea at bounding box center [638, 308] width 339 height 238
click at [598, 373] on textarea at bounding box center [638, 308] width 339 height 238
click at [582, 343] on textarea at bounding box center [638, 308] width 339 height 238
drag, startPoint x: 652, startPoint y: 346, endPoint x: 472, endPoint y: 325, distance: 180.7
click at [472, 325] on textarea at bounding box center [638, 308] width 339 height 238
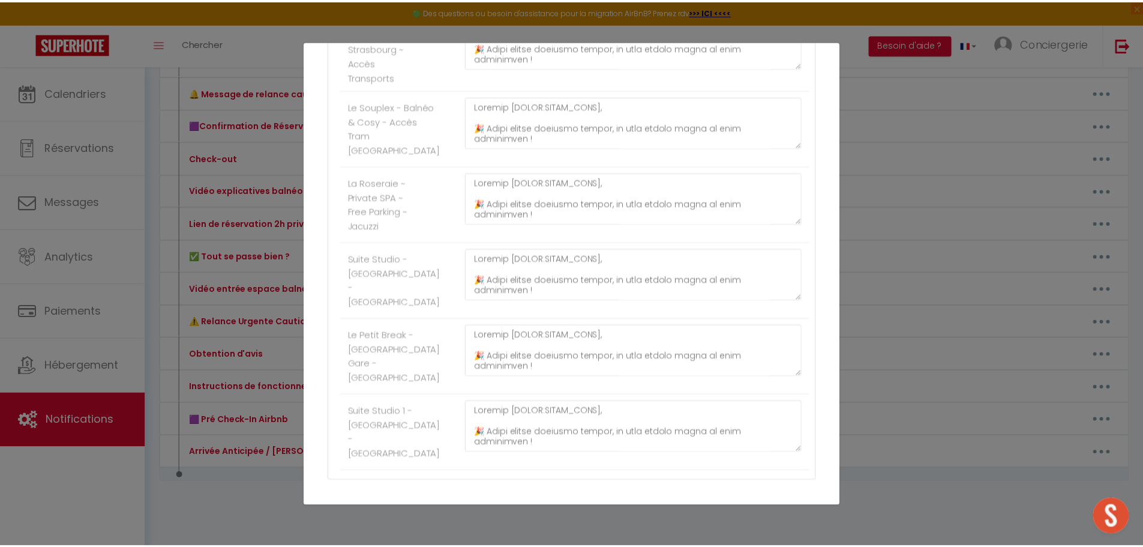
scroll to position [2003, 0]
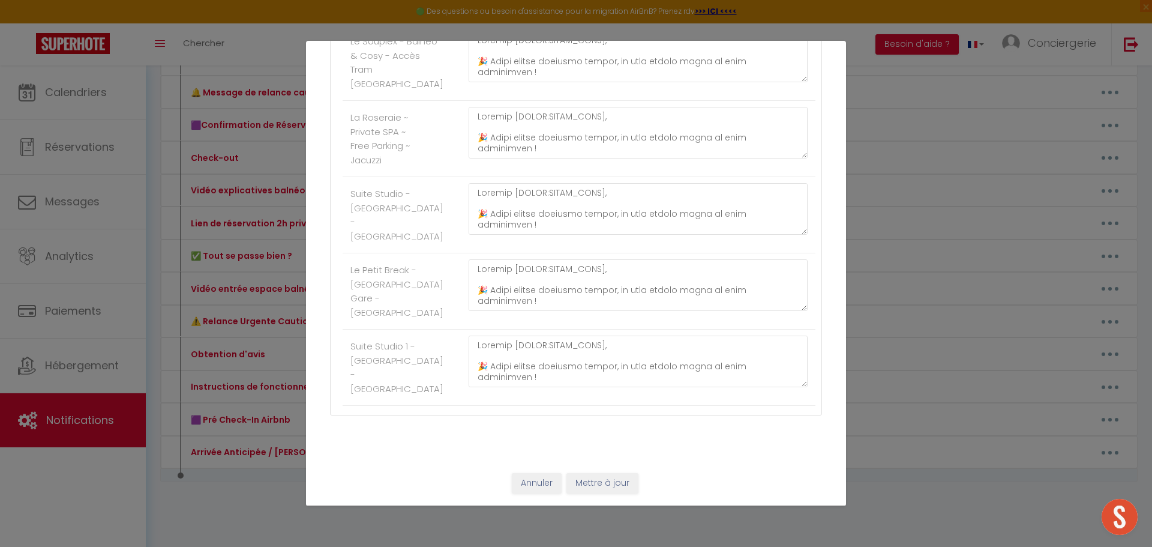
type textarea "Bonjour [GUEST:FIRST_NAME]​, 🎉 Votre séjour commence demain, et nous sommes rav…"
click at [601, 483] on button "Mettre à jour" at bounding box center [603, 483] width 72 height 20
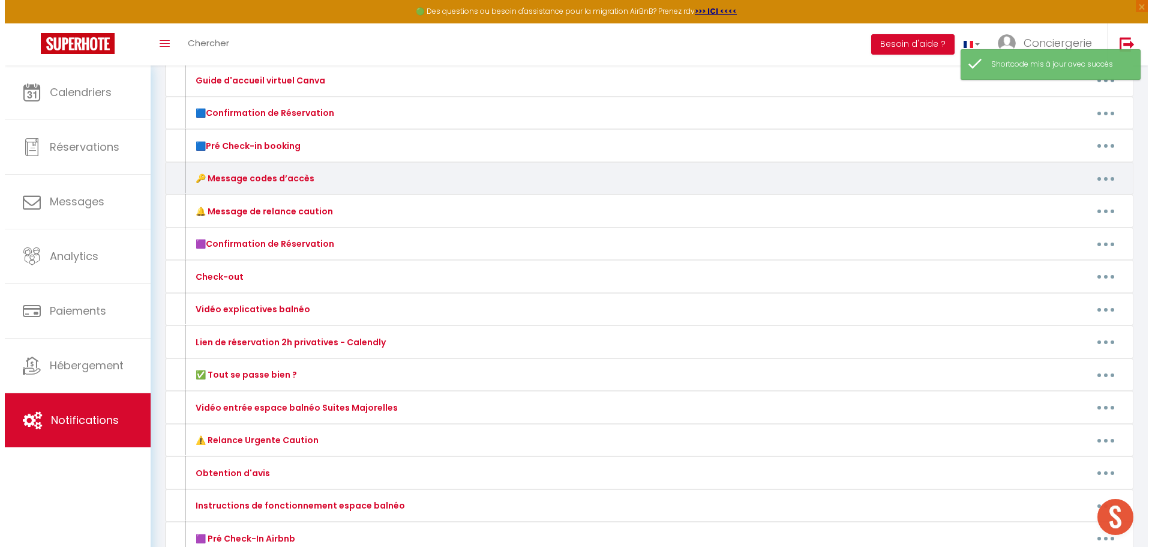
scroll to position [189, 0]
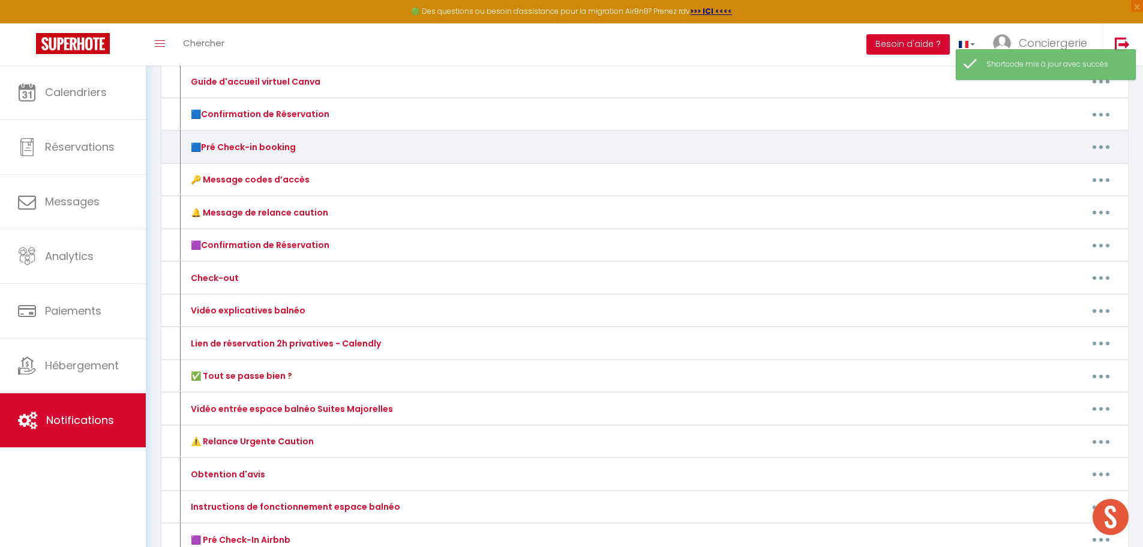
click at [1111, 146] on button "button" at bounding box center [1101, 146] width 34 height 19
click at [1071, 173] on link "Editer" at bounding box center [1070, 174] width 89 height 20
type input "🟦Pré Check-in booking"
type textarea "Pré Check-in Booking"
type textarea "Bonjour [GUEST:FIRST_NAME]​, 🎉 Votre séjour commence demain, et nous sommes rav…"
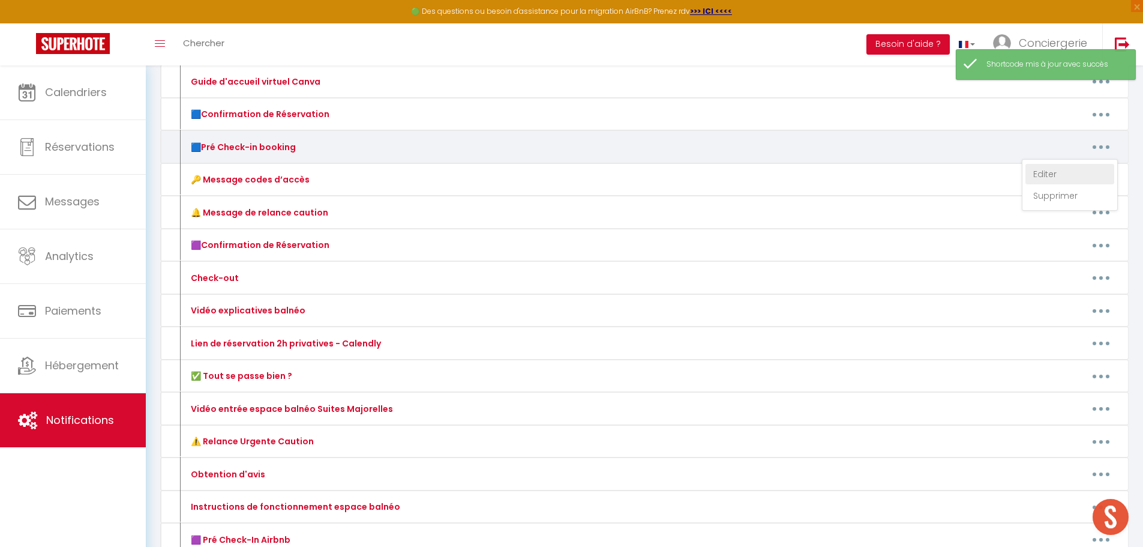
type textarea "Bonjour [GUEST:FIRST_NAME]​, 🎉 Votre séjour commence demain, et nous sommes rav…"
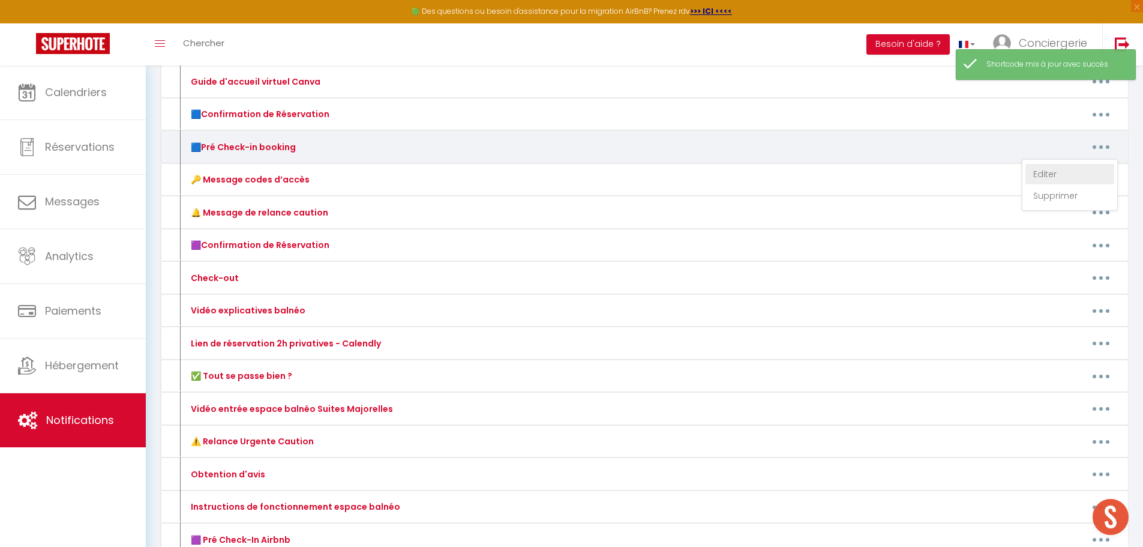
type textarea "Bonjour [GUEST:FIRST_NAME]​, 🎉 Votre séjour commence demain, et nous sommes rav…"
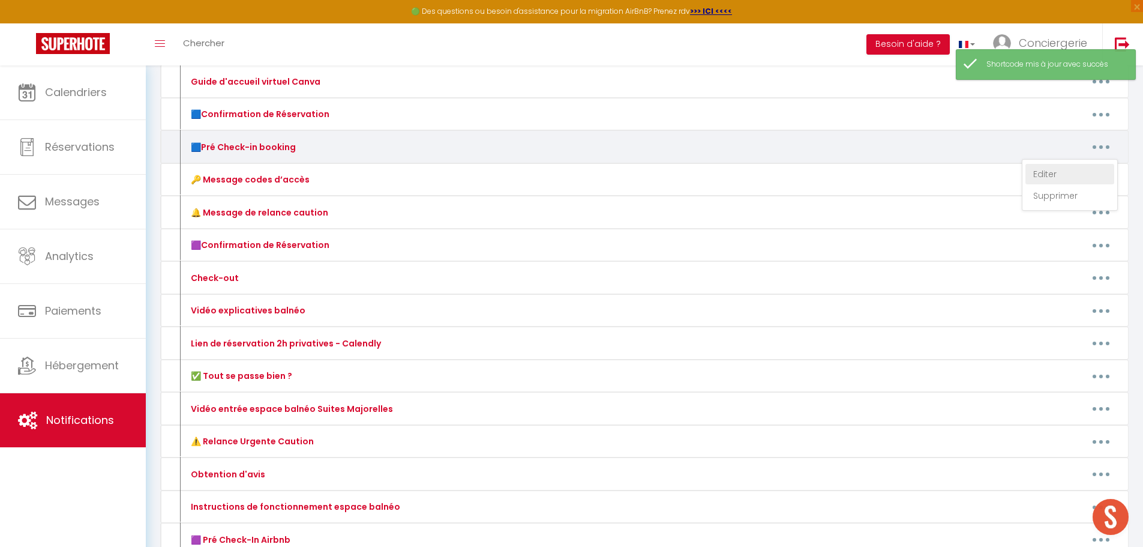
type textarea "Bonjour [GUEST:FIRST_NAME]​, 🎉 Votre séjour commence demain, et nous sommes rav…"
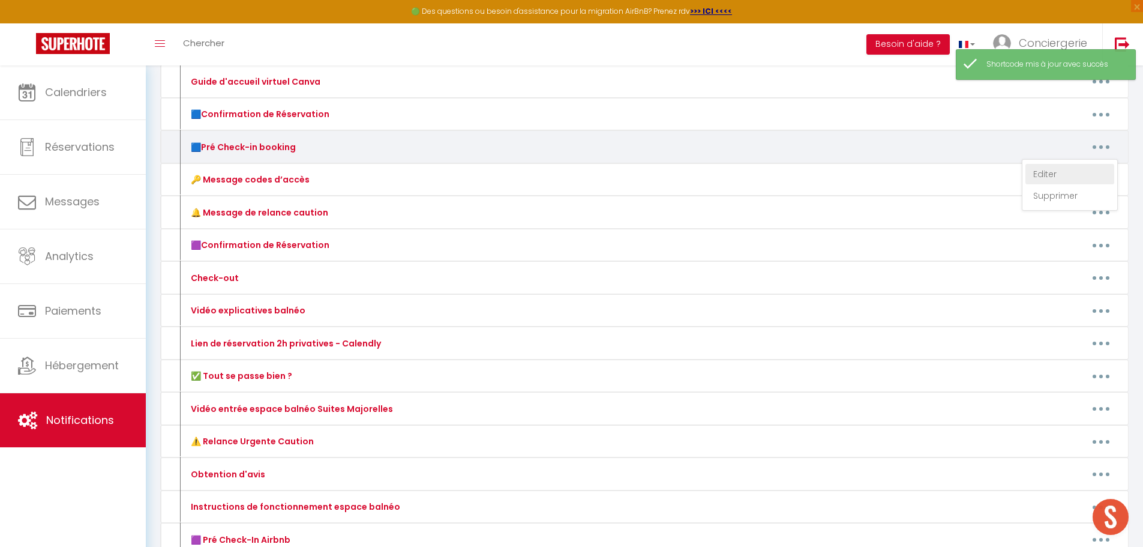
type textarea "Bonjour [GUEST:FIRST_NAME]​, 🎉 Votre séjour commence demain, et nous sommes rav…"
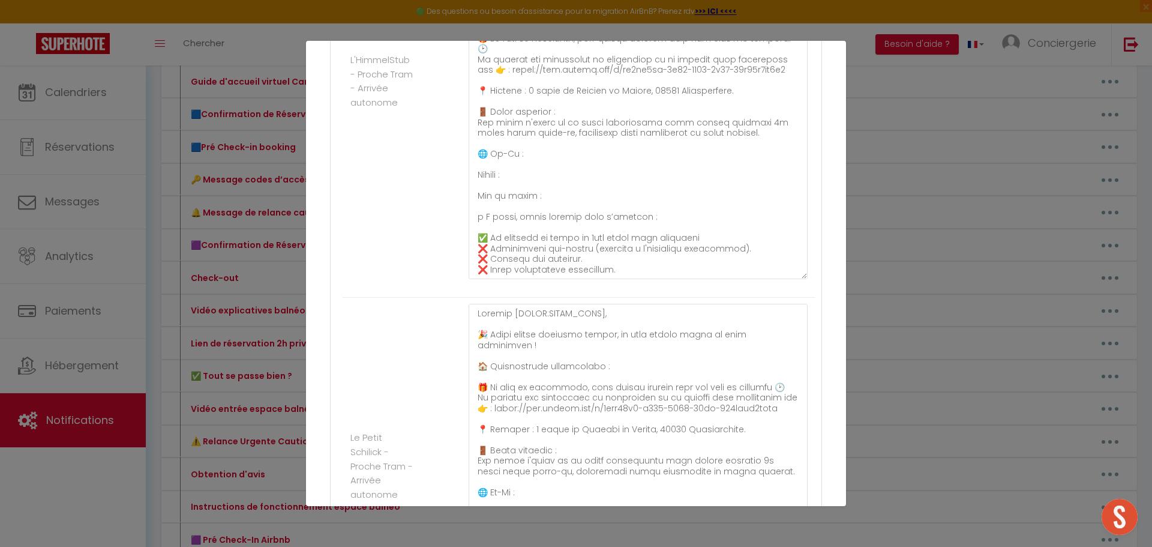
scroll to position [1365, 0]
drag, startPoint x: 793, startPoint y: 220, endPoint x: 624, endPoint y: 242, distance: 170.7
click at [760, 384] on ul "Autres Le ValBruche - Centre Ville L'Alcôve - Centre-ville - Moderne & Cosy Les…" at bounding box center [576, 48] width 479 height 2245
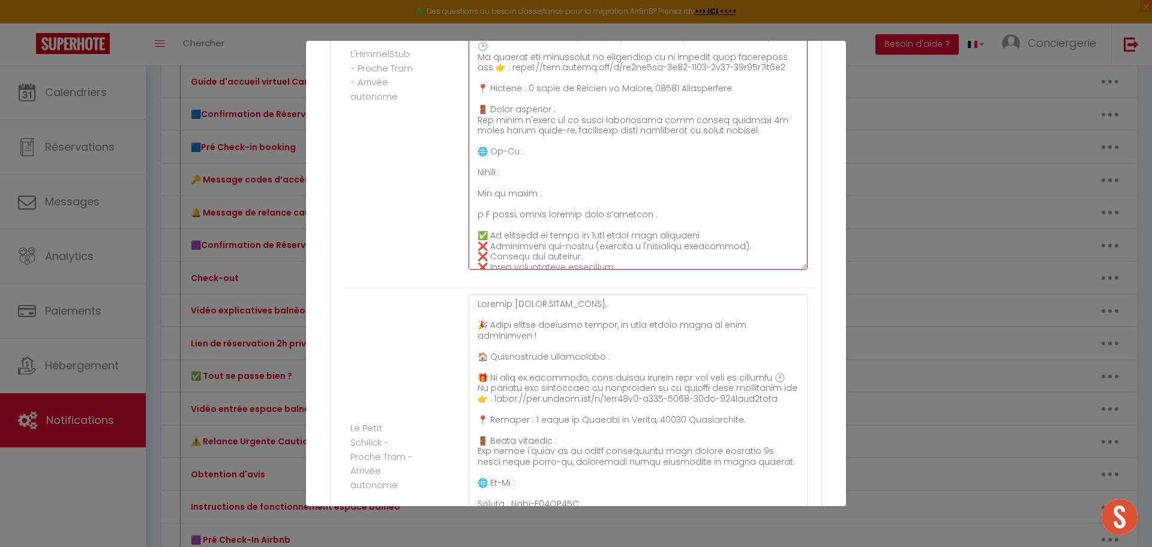
drag, startPoint x: 550, startPoint y: 226, endPoint x: 474, endPoint y: 206, distance: 79.2
click at [472, 206] on textarea at bounding box center [638, 69] width 339 height 401
paste textarea "Livebox-A780 Mot de passe : Qc7J cJkC 6zZe jWnR z9"
drag, startPoint x: 571, startPoint y: 209, endPoint x: 514, endPoint y: 208, distance: 57.0
click at [514, 208] on textarea at bounding box center [638, 69] width 339 height 401
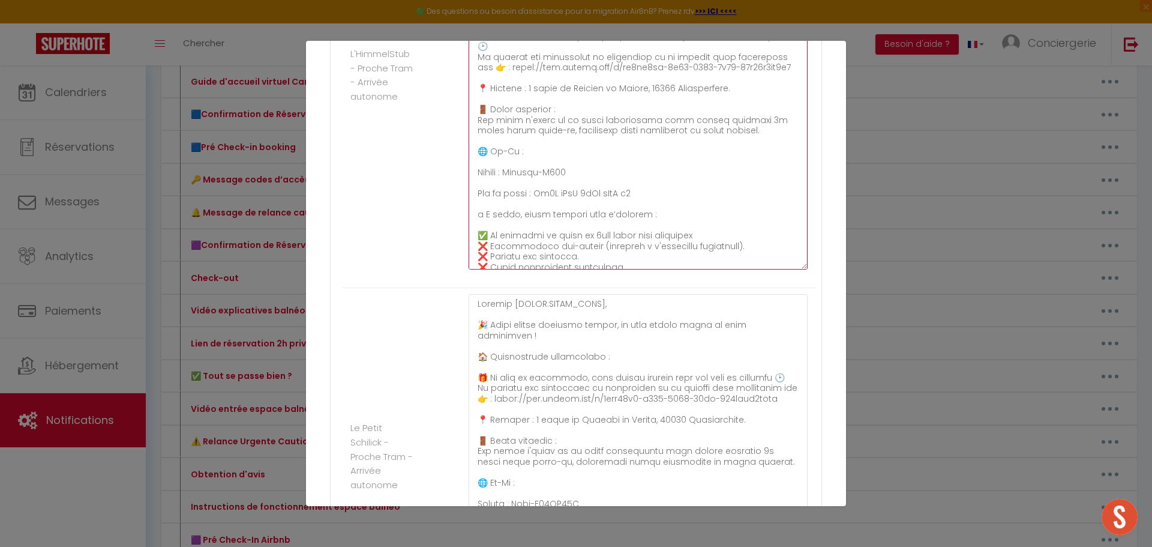
type textarea "Bonjour [GUEST:FIRST_NAME]​, 🎉 Votre séjour commence demain, et nous sommes rav…"
drag, startPoint x: 621, startPoint y: 230, endPoint x: 539, endPoint y: 224, distance: 82.5
click at [539, 224] on textarea at bounding box center [638, 69] width 339 height 401
click at [730, 180] on textarea at bounding box center [638, 69] width 339 height 401
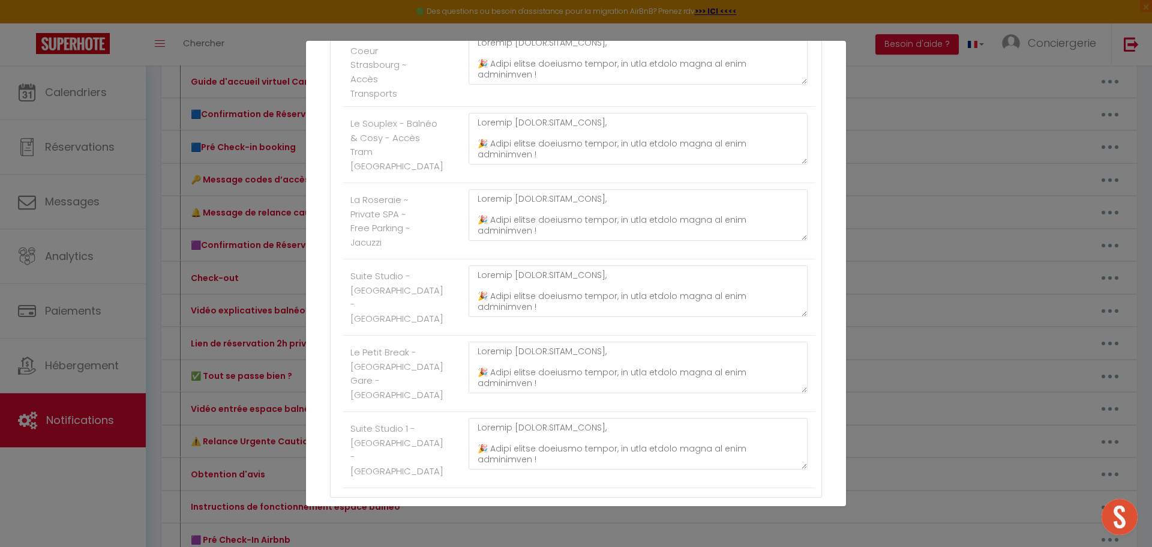
scroll to position [2167, 0]
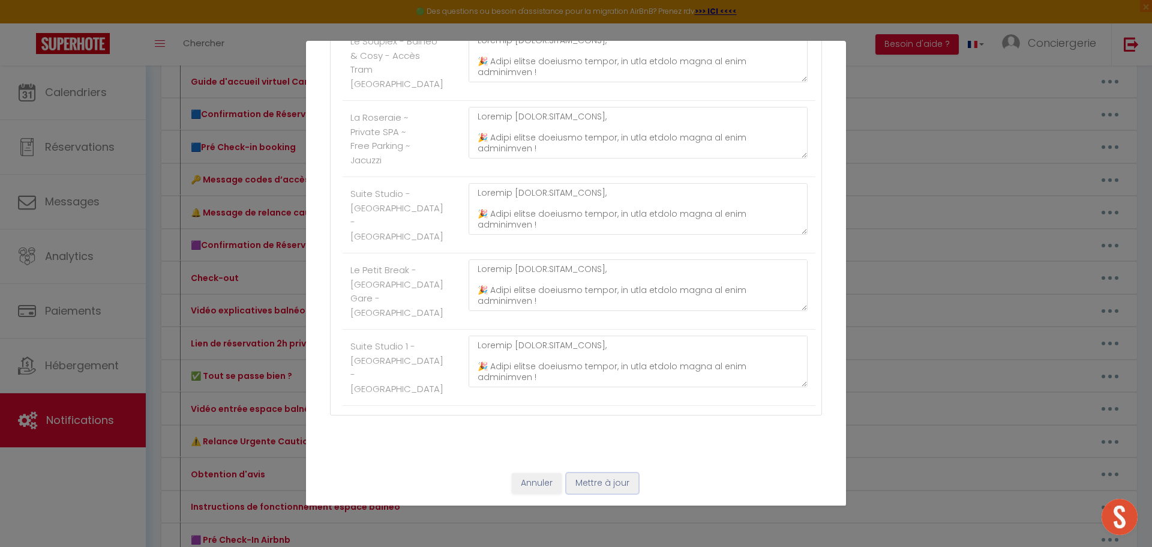
click at [596, 483] on button "Mettre à jour" at bounding box center [603, 483] width 72 height 20
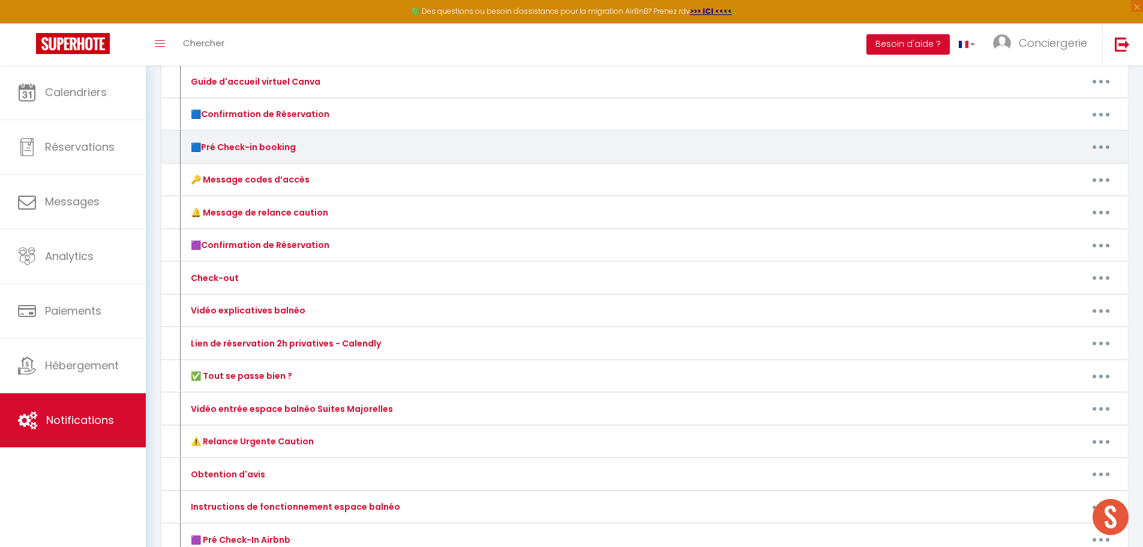
click at [1111, 145] on button "button" at bounding box center [1101, 146] width 34 height 19
click at [1081, 169] on link "Editer" at bounding box center [1070, 174] width 89 height 20
type input "🟦Pré Check-in booking"
type textarea "Pré Check-in Booking"
type textarea "Bonjour [GUEST:FIRST_NAME]​, 🎉 Votre séjour commence demain, et nous sommes rav…"
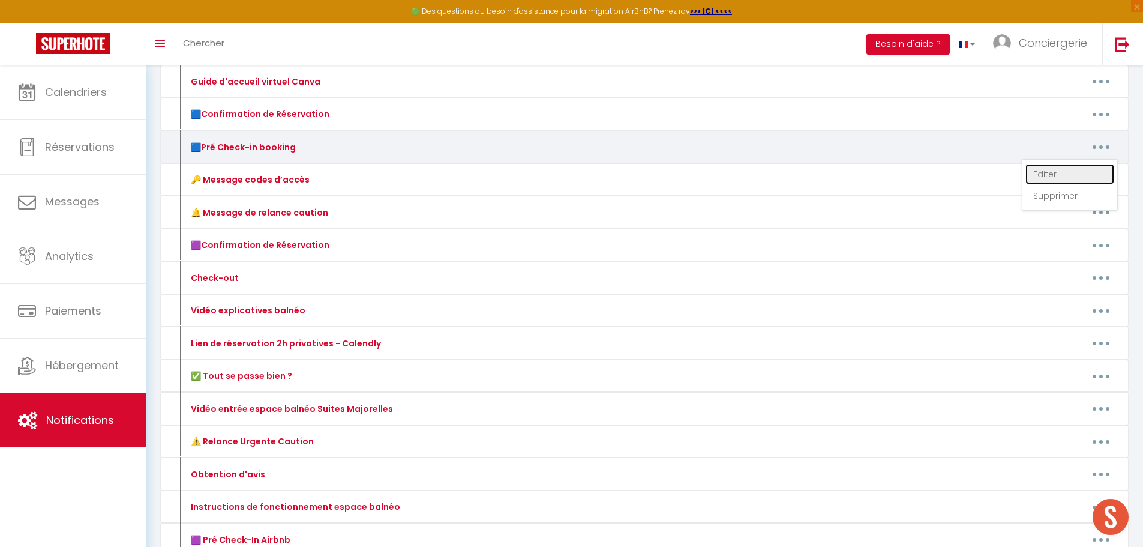
type textarea "Bonjour [GUEST:FIRST_NAME]​, 🎉 Votre séjour commence demain, et nous sommes rav…"
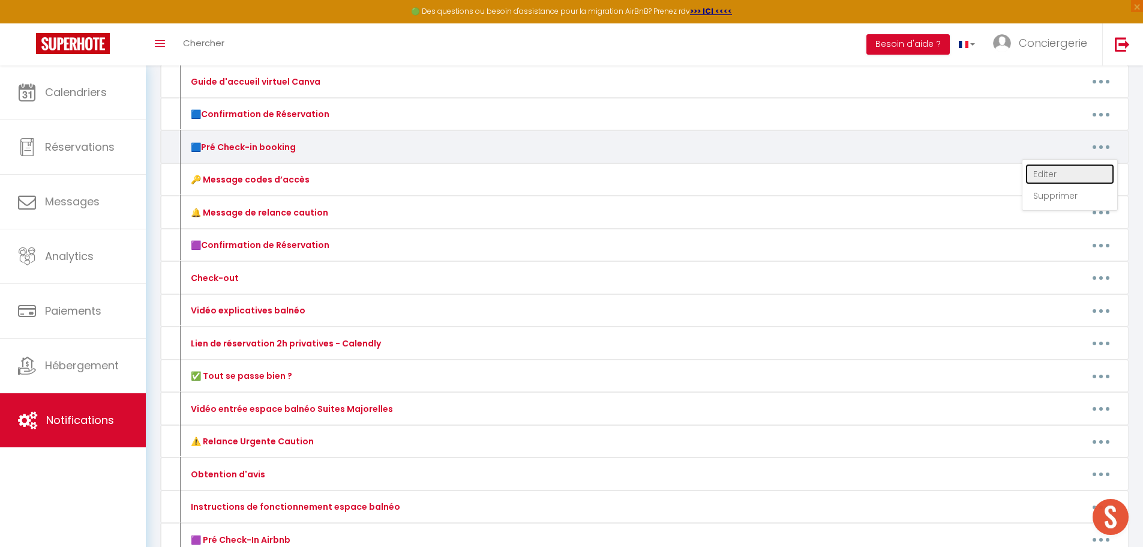
type textarea "Bonjour [GUEST:FIRST_NAME]​, 🎉 Votre séjour commence demain, et nous sommes rav…"
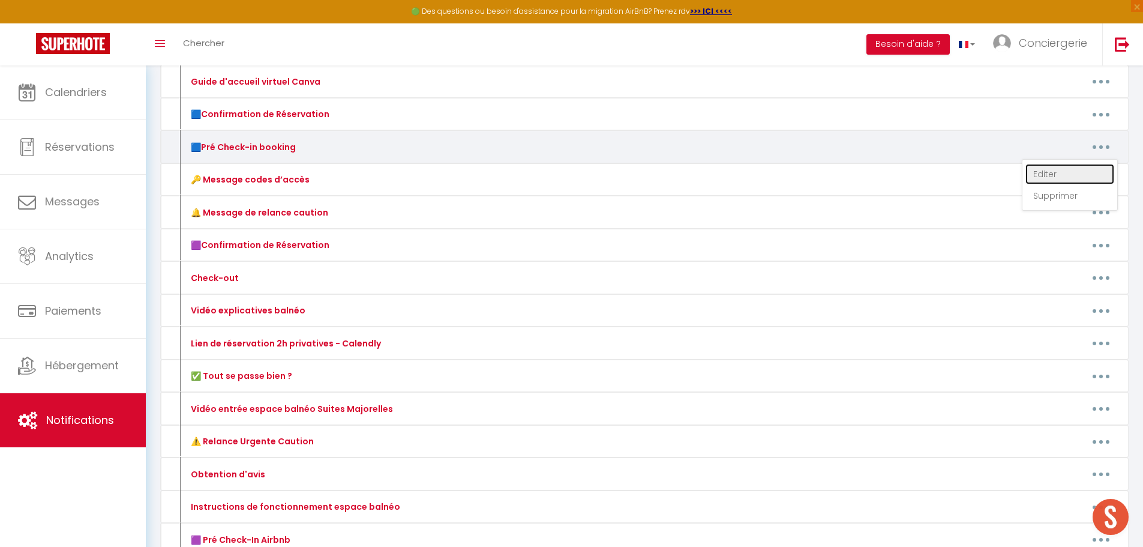
type textarea "Bonjour [GUEST:FIRST_NAME]​, 🎉 Votre séjour commence demain, et nous sommes rav…"
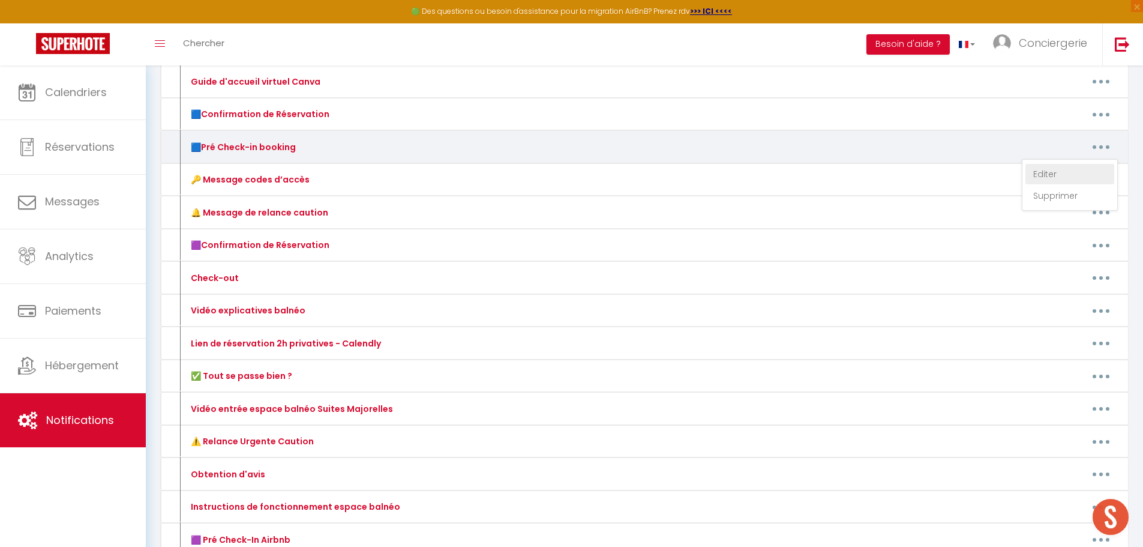
type textarea "Bonjour [GUEST:FIRST_NAME]​, 🎉 Votre séjour commence demain, et nous sommes rav…"
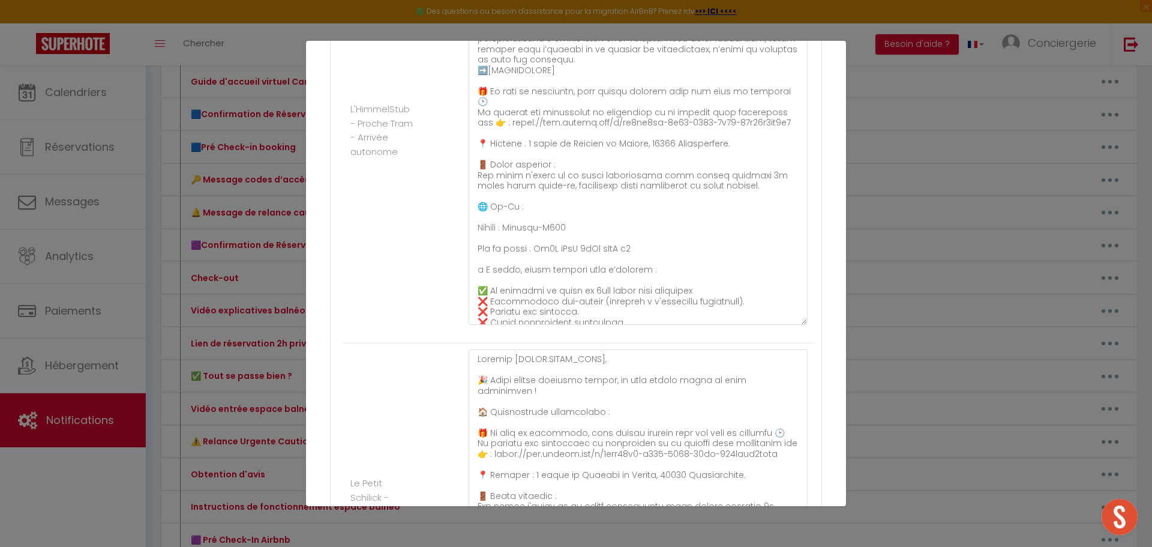
scroll to position [1266, 0]
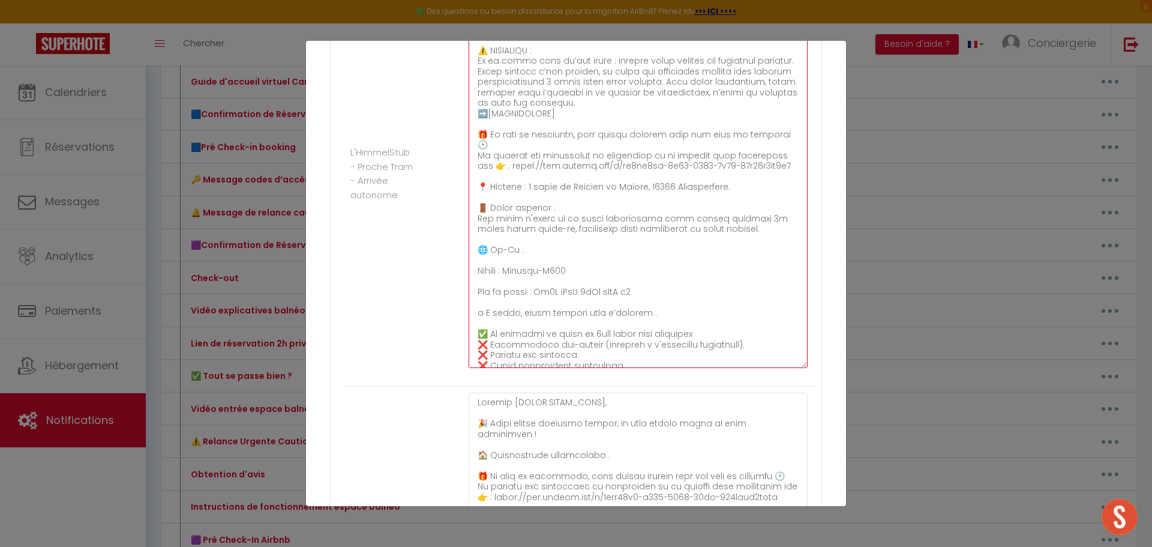
click at [560, 326] on textarea at bounding box center [638, 167] width 339 height 401
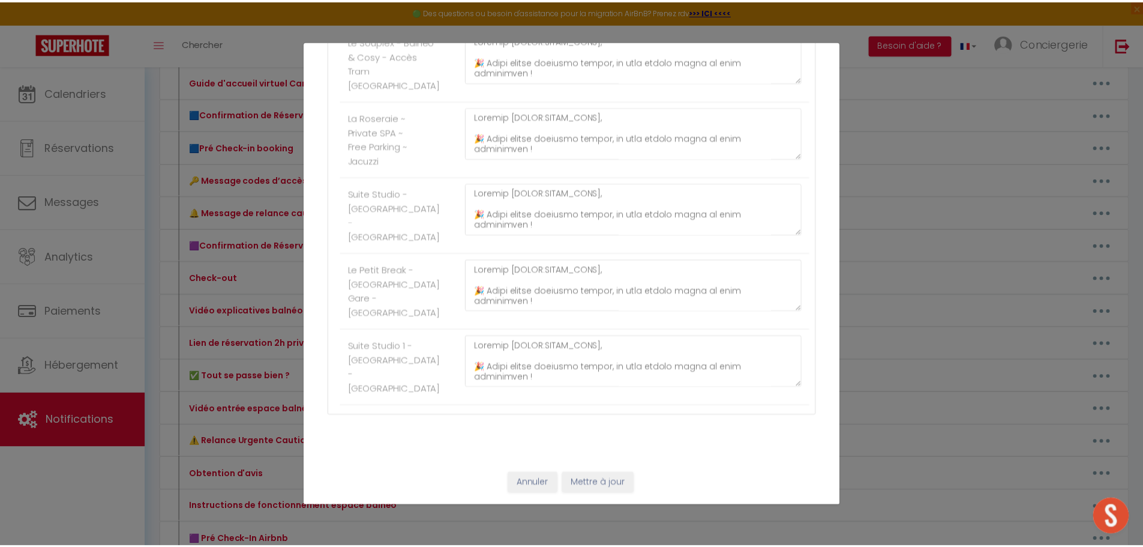
scroll to position [2167, 0]
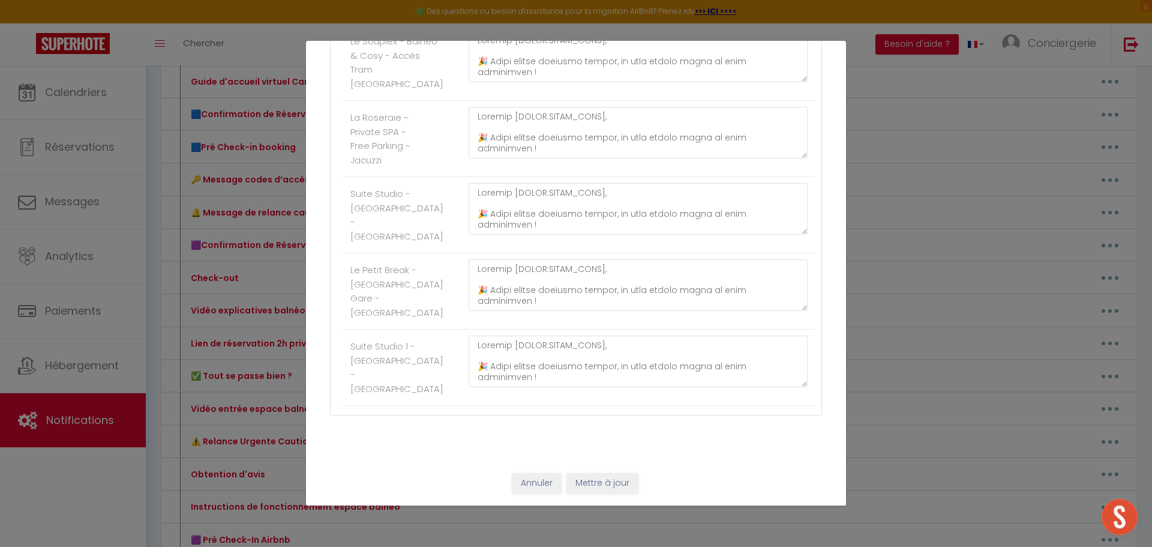
type textarea "Bonjour [GUEST:FIRST_NAME]​, 🎉 Votre séjour commence demain, et nous sommes rav…"
click at [592, 479] on button "Mettre à jour" at bounding box center [603, 483] width 72 height 20
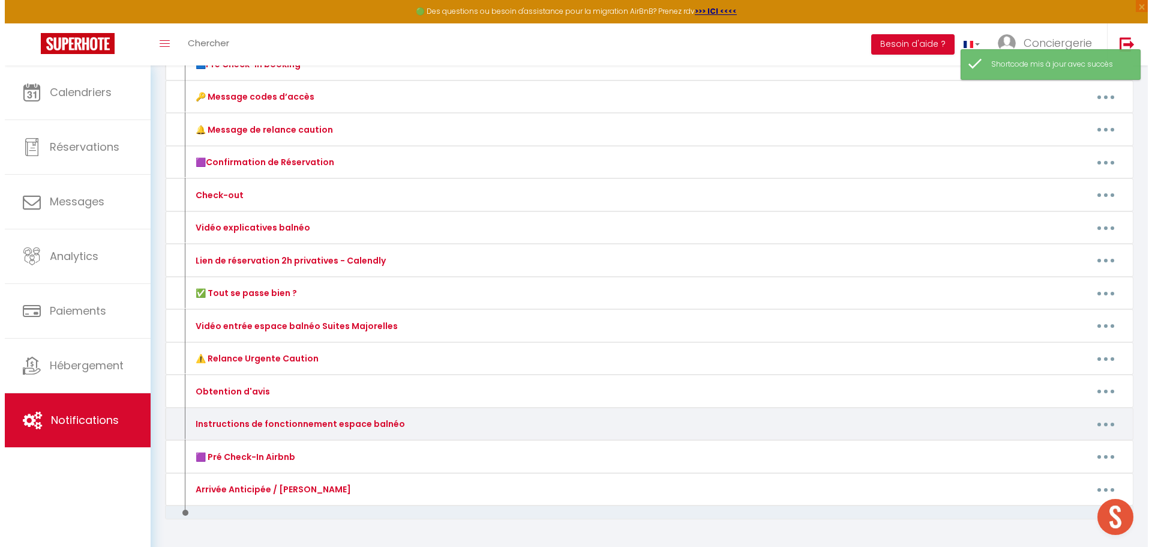
scroll to position [309, 0]
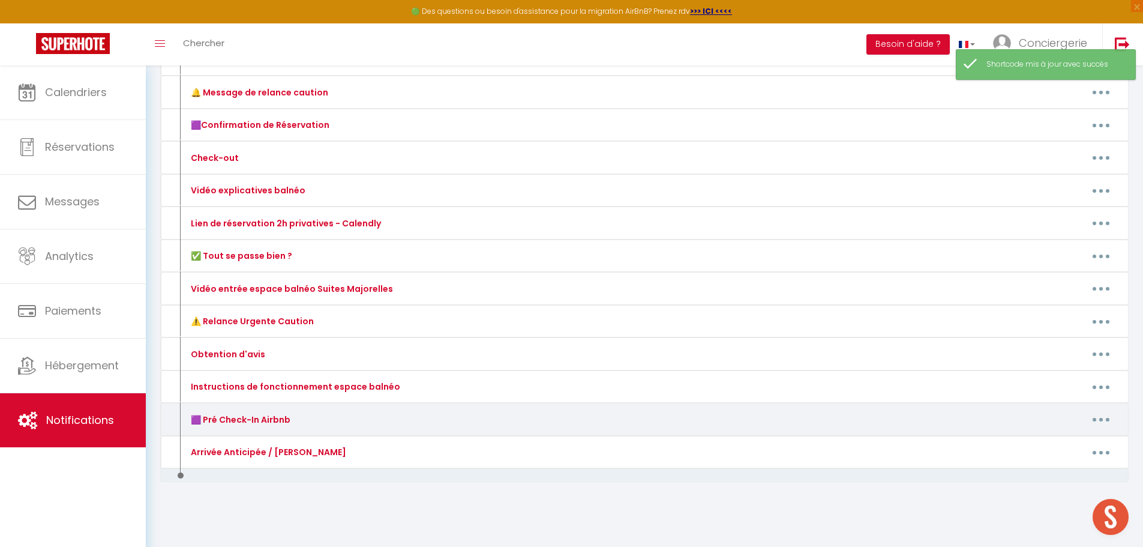
click at [1111, 420] on button "button" at bounding box center [1101, 419] width 34 height 19
click at [1058, 439] on link "Editer" at bounding box center [1070, 446] width 89 height 20
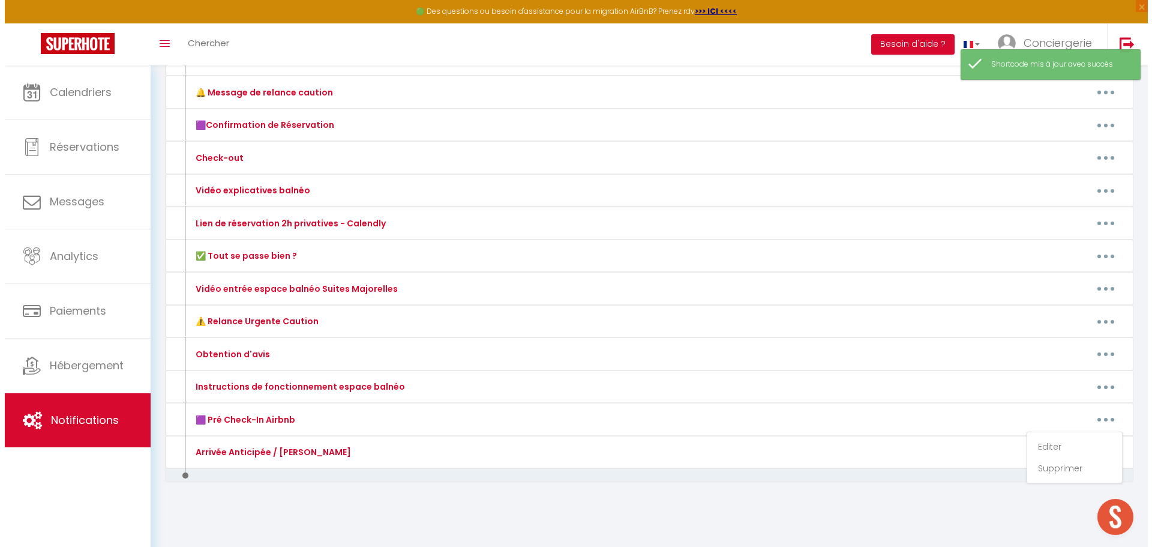
type input "🟪 Pré Check-In Airbnb"
type textarea "🟪 Pré Check-In Airbnb"
type textarea "Bonjour [GUEST:FIRST_NAME]​, 🎉 Votre séjour commence demain, et nous sommes rav…"
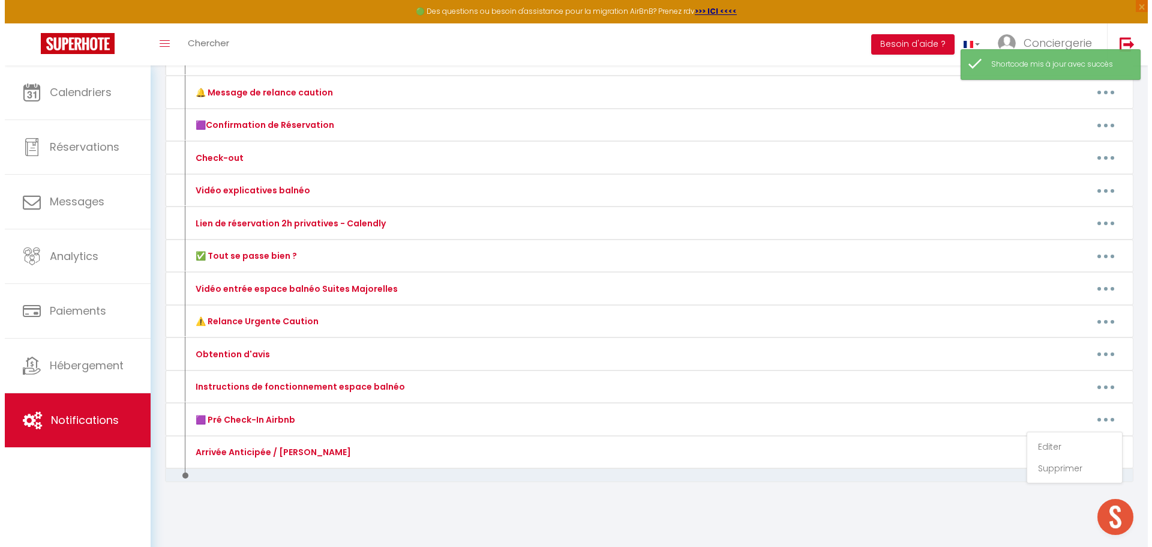
type textarea "Bonjour [GUEST:FIRST_NAME]​, 🎉 Votre séjour commence demain, et nous sommes rav…"
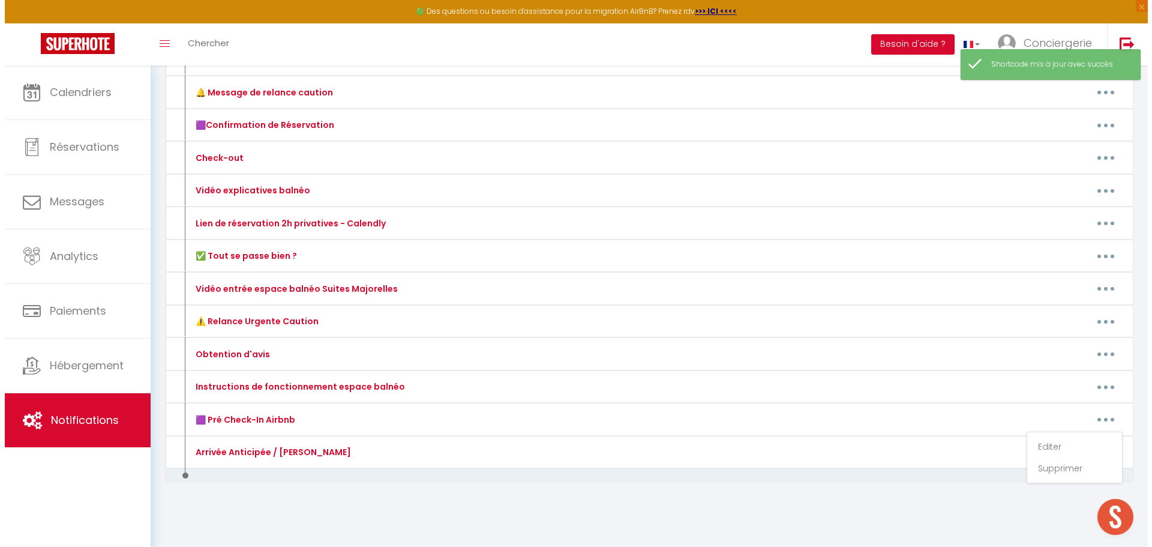
type textarea "Bonjour [GUEST:FIRST_NAME]​, 🎉 Votre séjour commence demain, et nous sommes rav…"
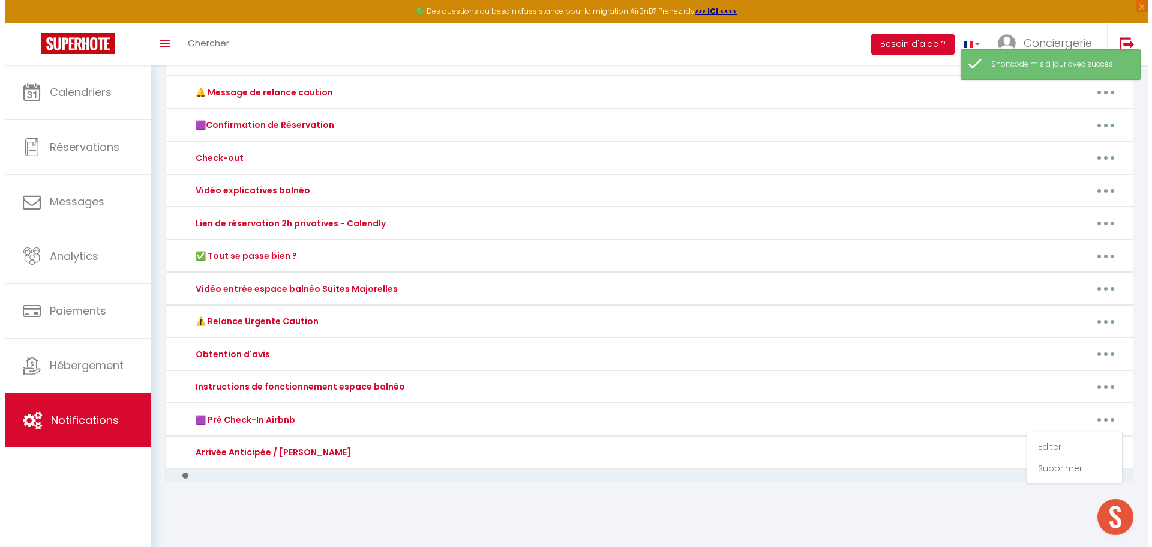
type textarea "Bonjour [GUEST:FIRST_NAME]​, 🎉 Votre séjour commence demain, et nous sommes rav…"
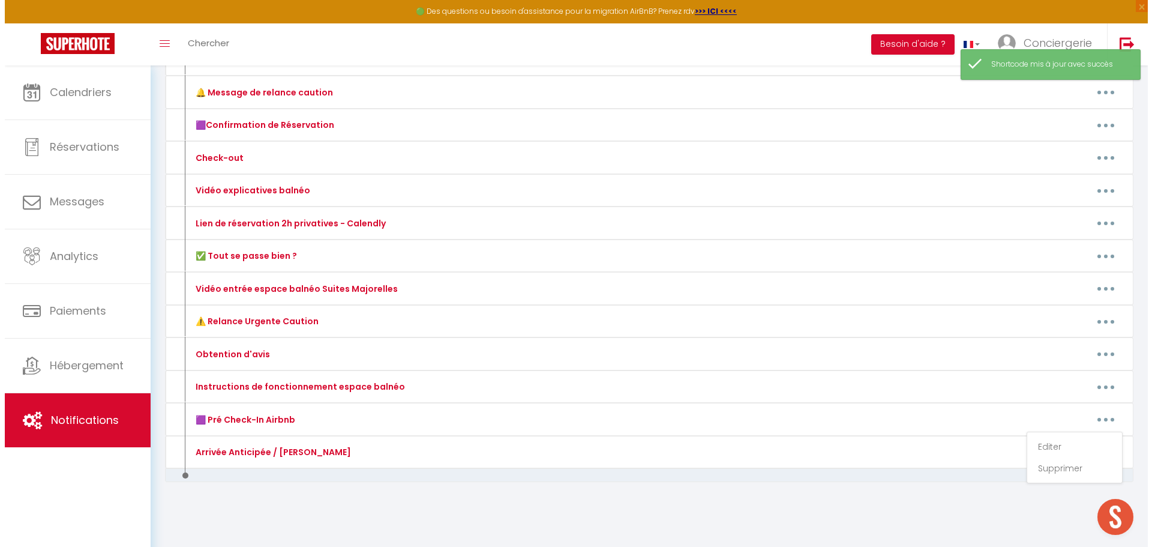
type textarea "Bonjour [GUEST:FIRST_NAME]​, 🎉 Votre séjour commence demain, et nous sommes rav…"
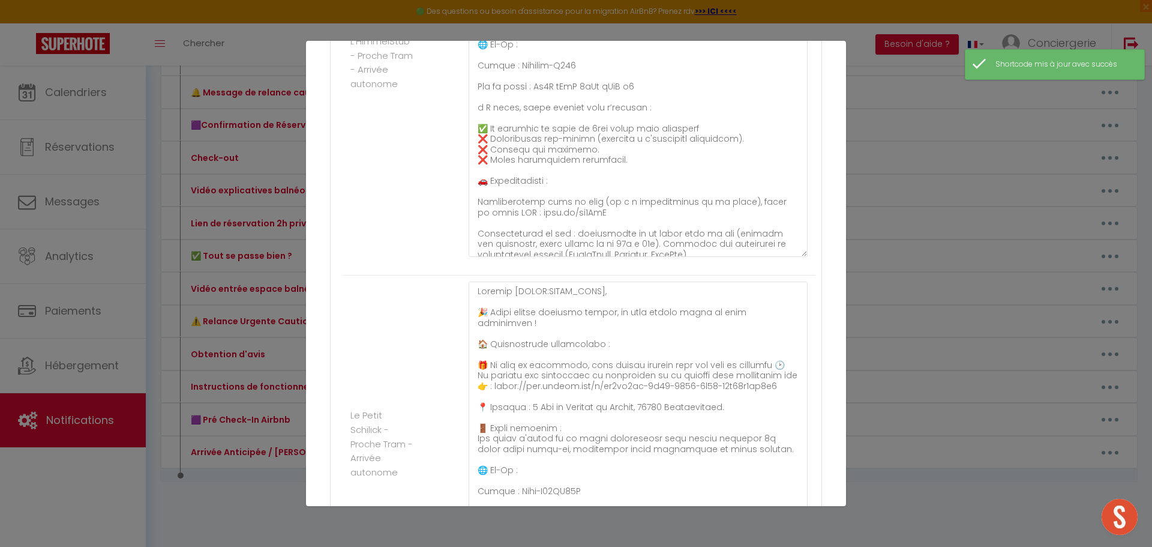
scroll to position [1326, 0]
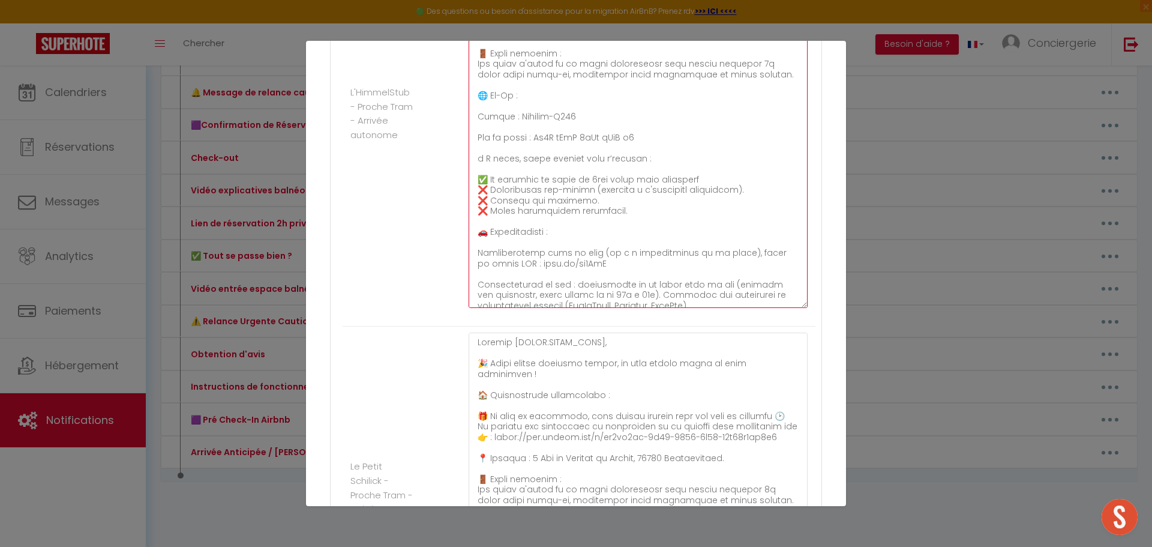
click at [561, 182] on textarea at bounding box center [638, 107] width 339 height 401
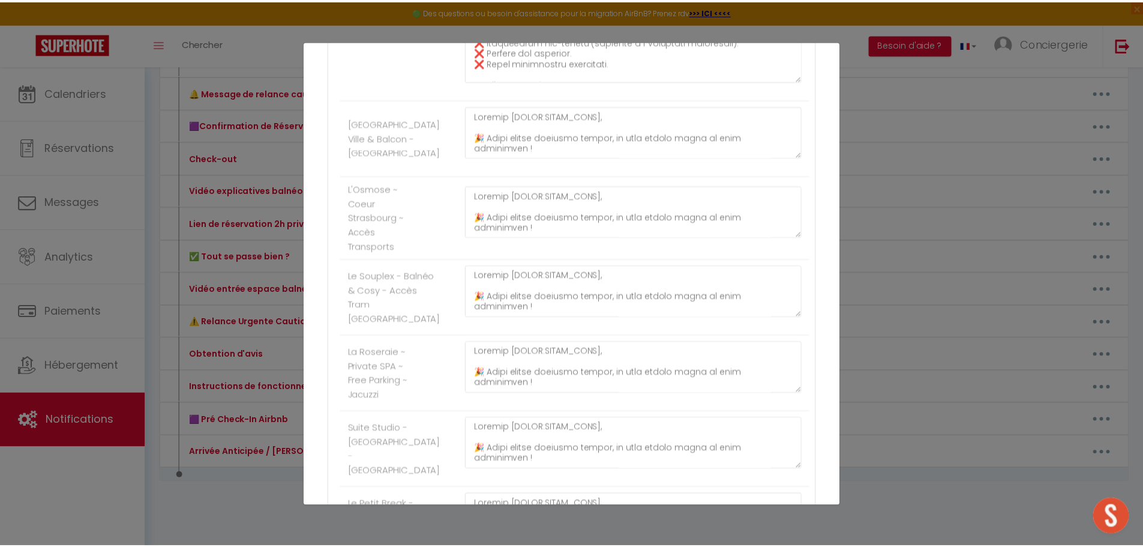
scroll to position [2167, 0]
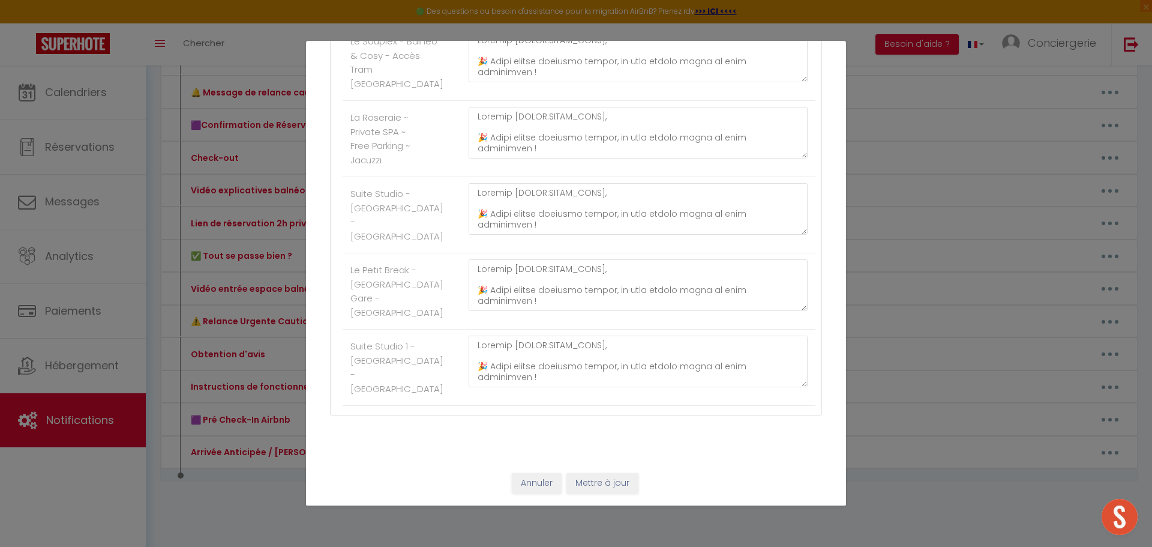
type textarea "Bonjour [GUEST:FIRST_NAME]​, 🎉 Votre séjour commence demain, et nous sommes rav…"
click at [605, 492] on button "Mettre à jour" at bounding box center [603, 483] width 72 height 20
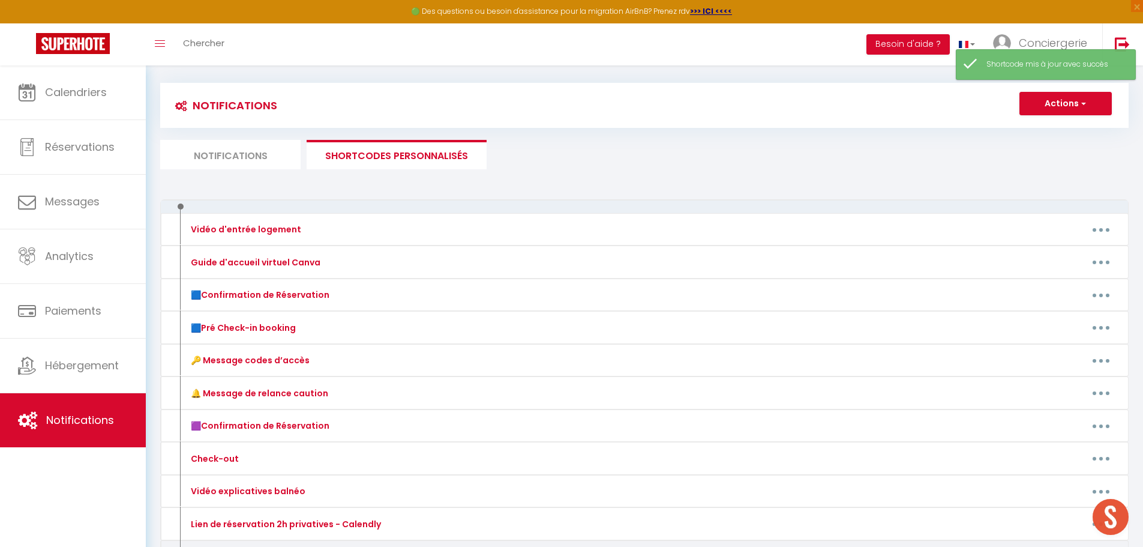
scroll to position [0, 0]
